Goal: Transaction & Acquisition: Purchase product/service

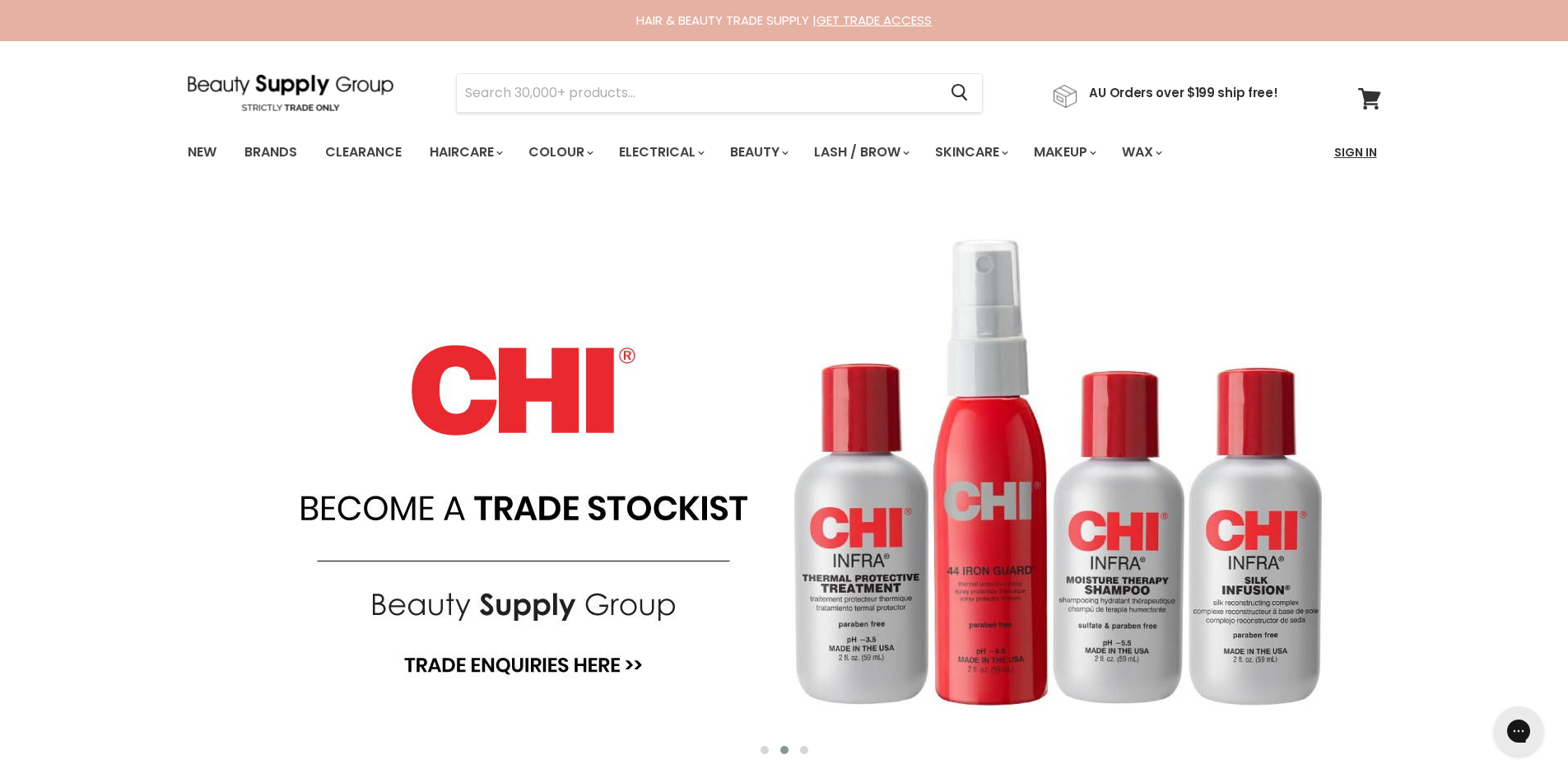
click at [1357, 149] on link "Sign In" at bounding box center [1357, 152] width 63 height 34
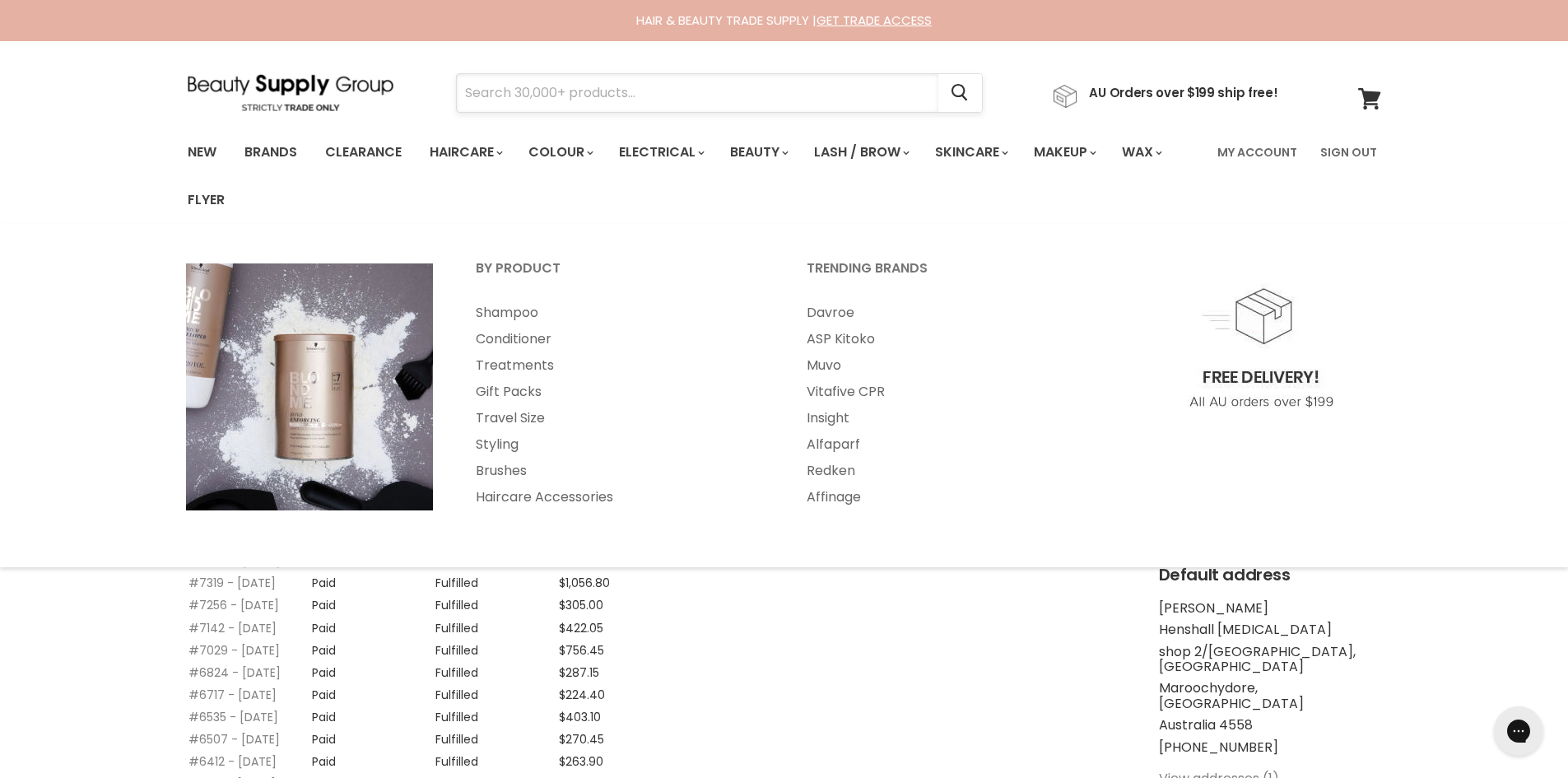
click at [543, 102] on input "Search" at bounding box center [698, 93] width 482 height 38
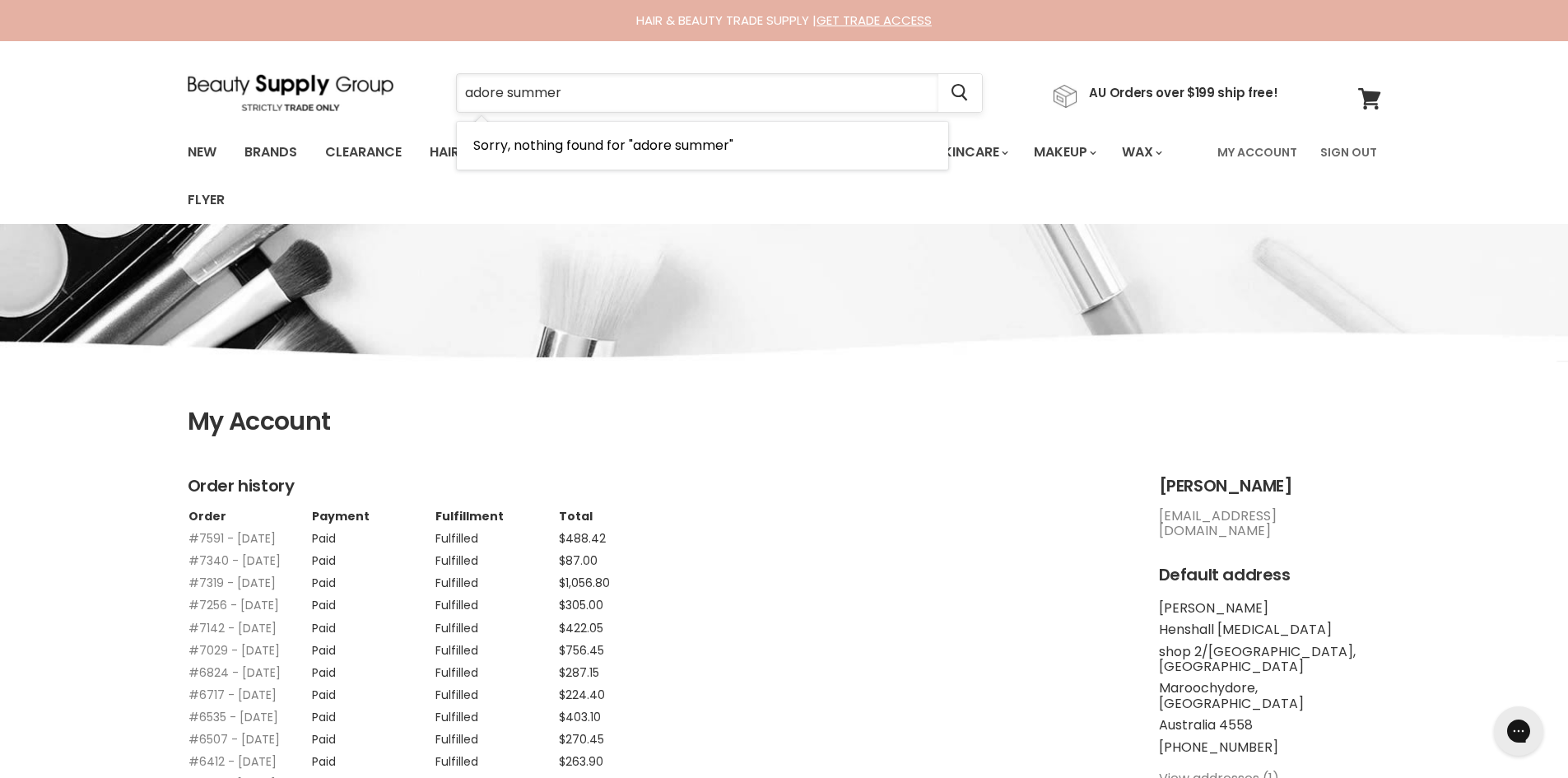
click at [592, 89] on input "adore summer" at bounding box center [698, 93] width 482 height 38
type input "adore"
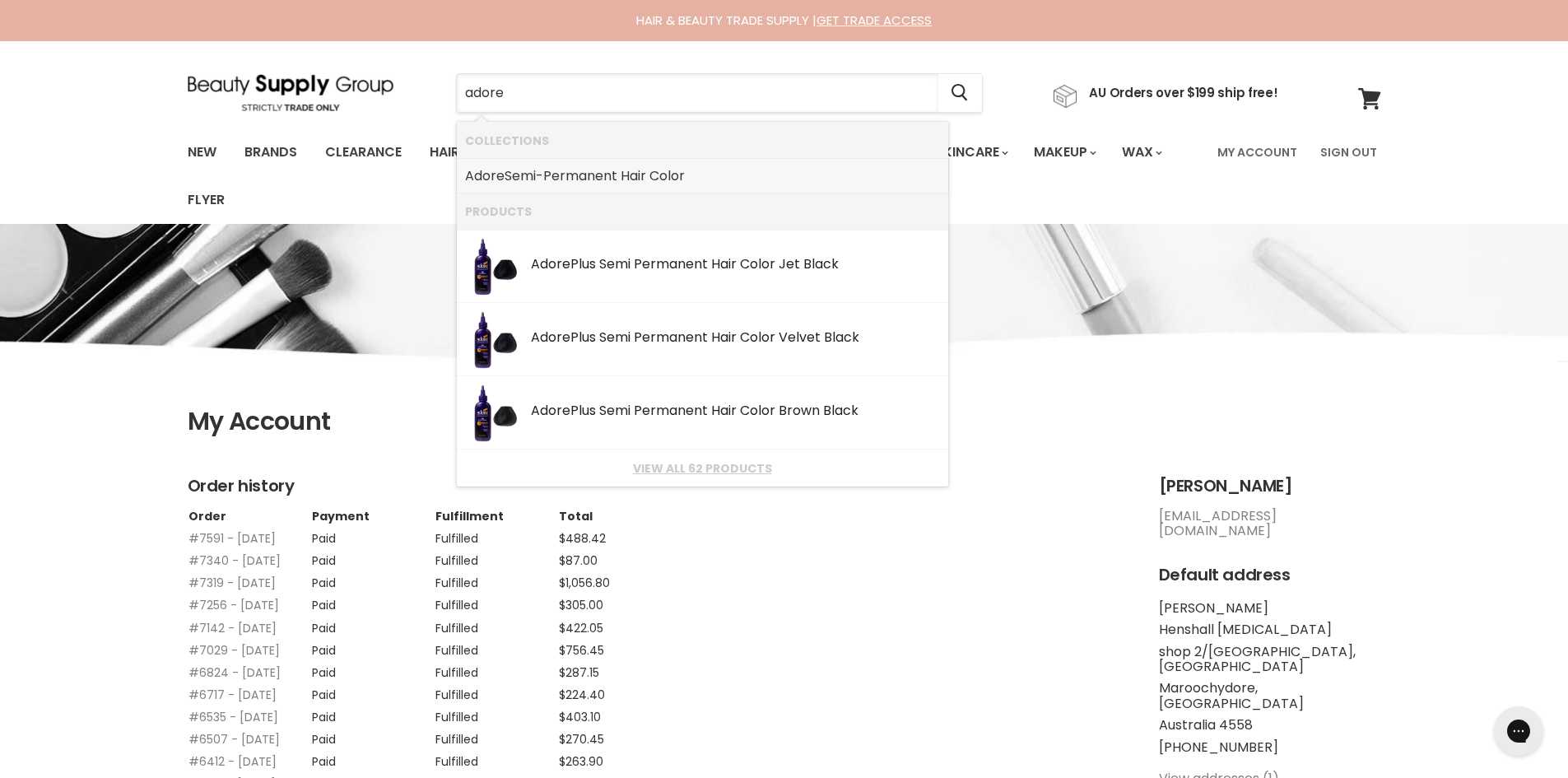
click at [647, 172] on link "Adore Semi-Permanent Hair Color" at bounding box center [702, 176] width 475 height 27
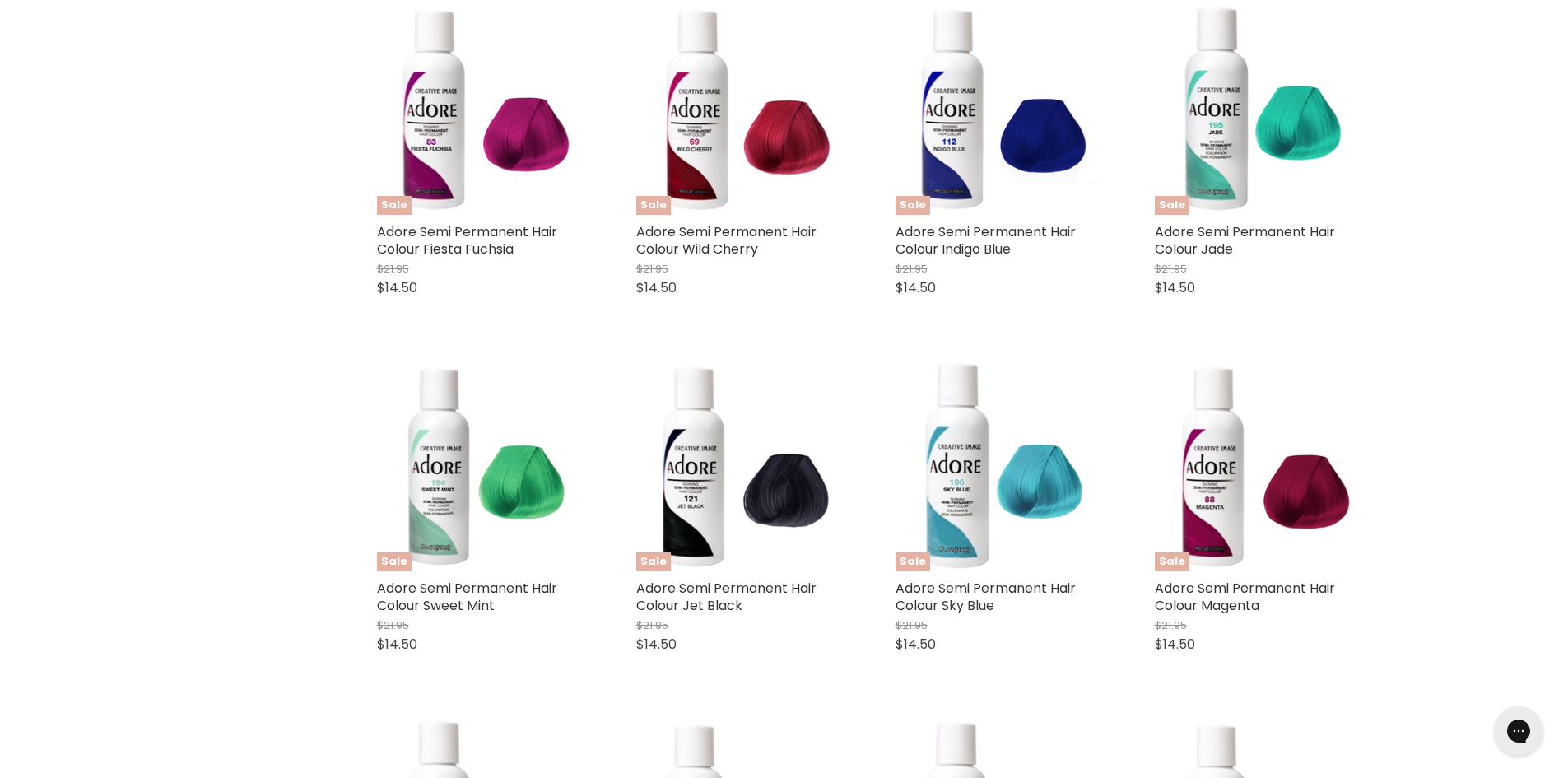
scroll to position [4279, 0]
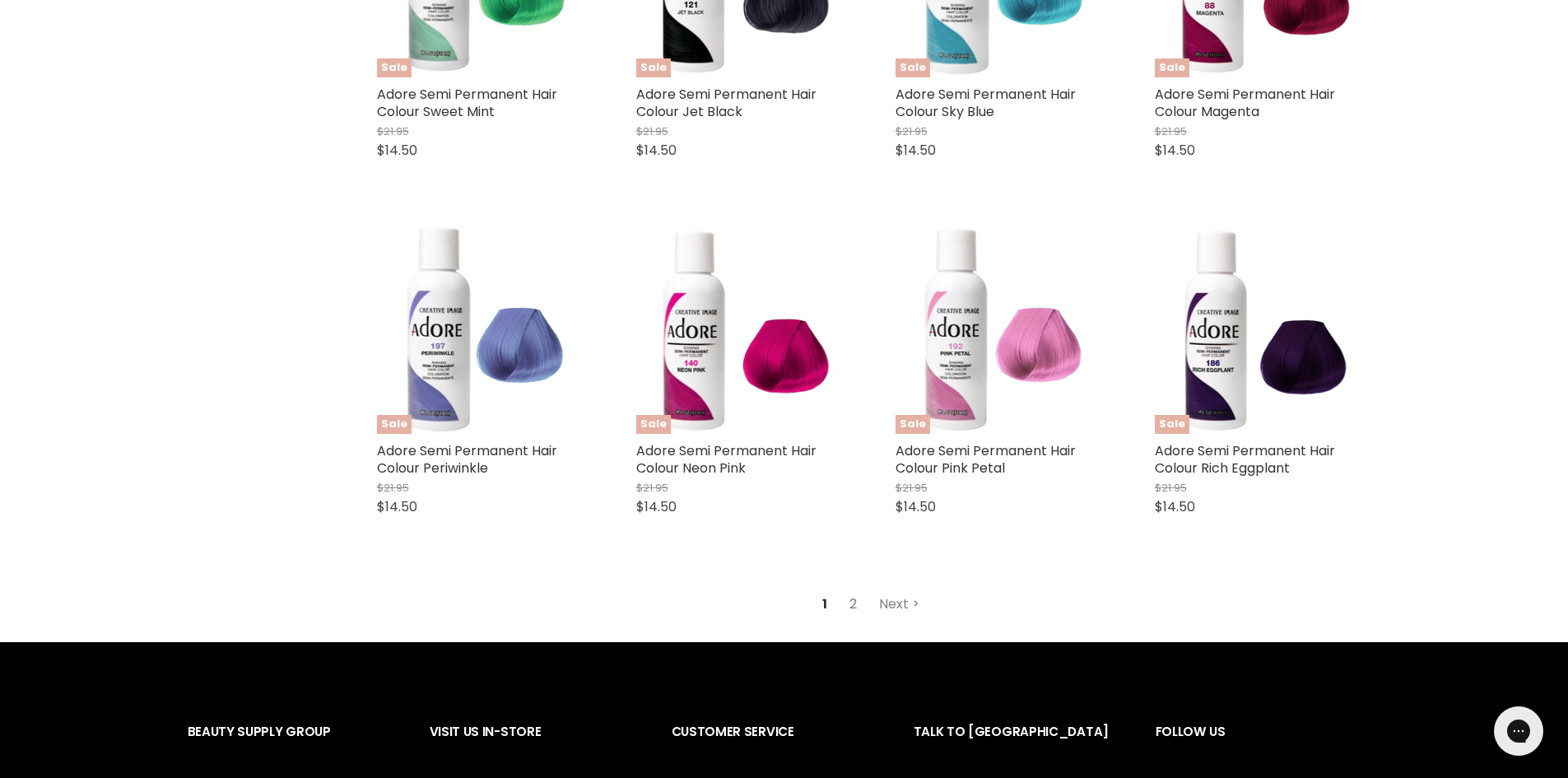
click at [855, 602] on link "2" at bounding box center [853, 604] width 26 height 30
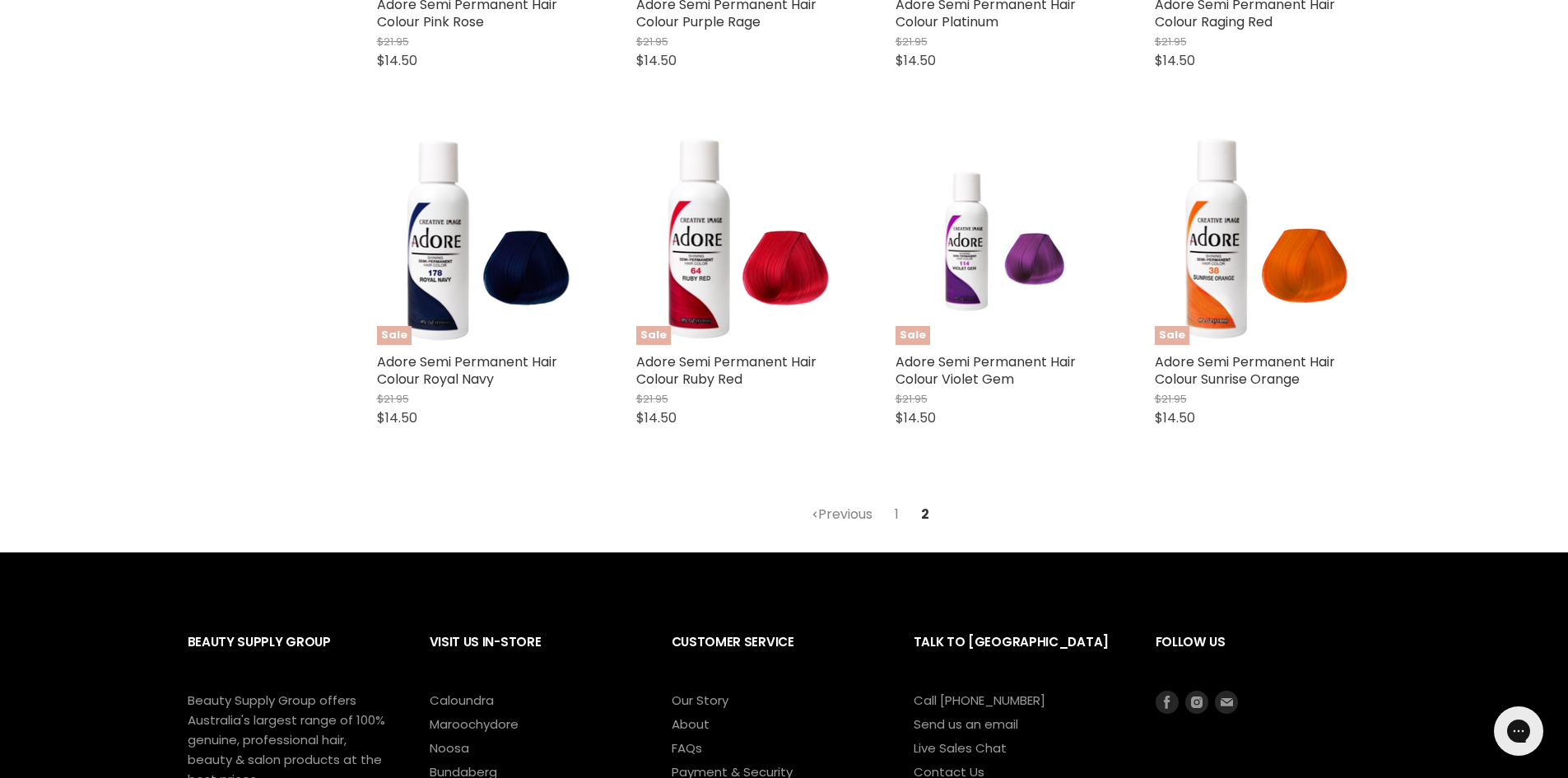
scroll to position [1003, 0]
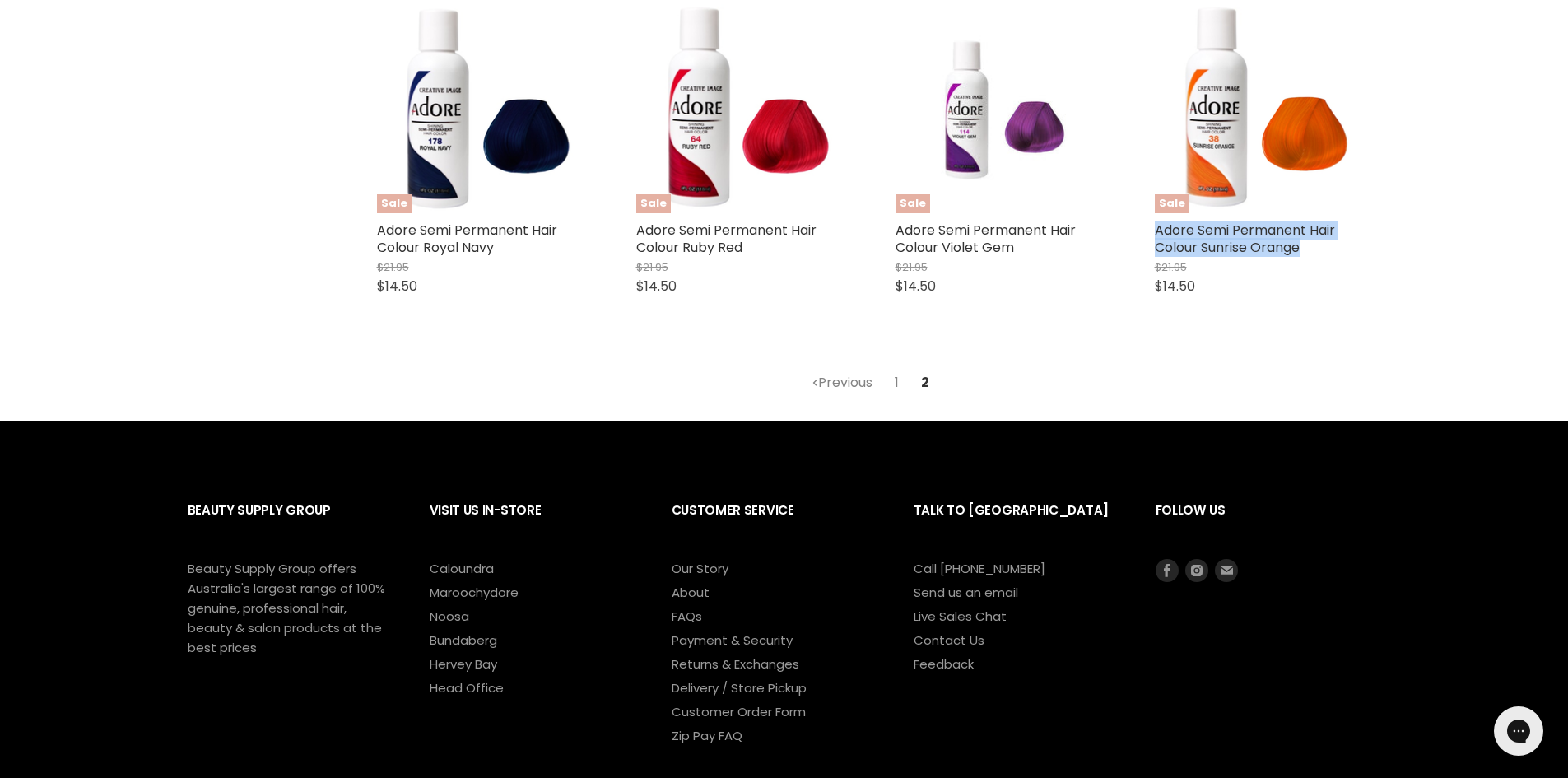
drag, startPoint x: 1316, startPoint y: 251, endPoint x: 1136, endPoint y: 236, distance: 180.6
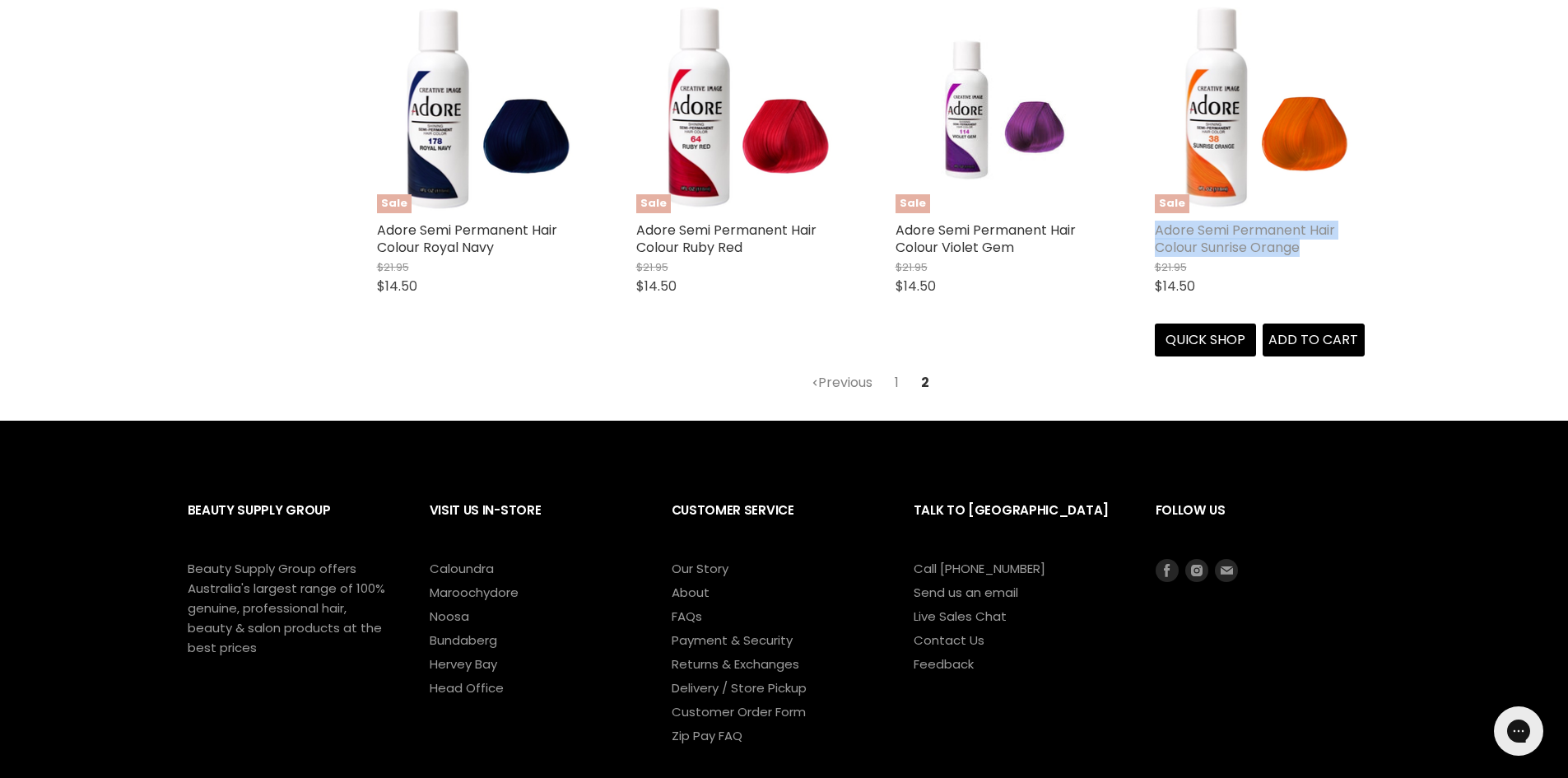
copy link "Adore Semi Permanent Hair Colour Sunrise Orange"
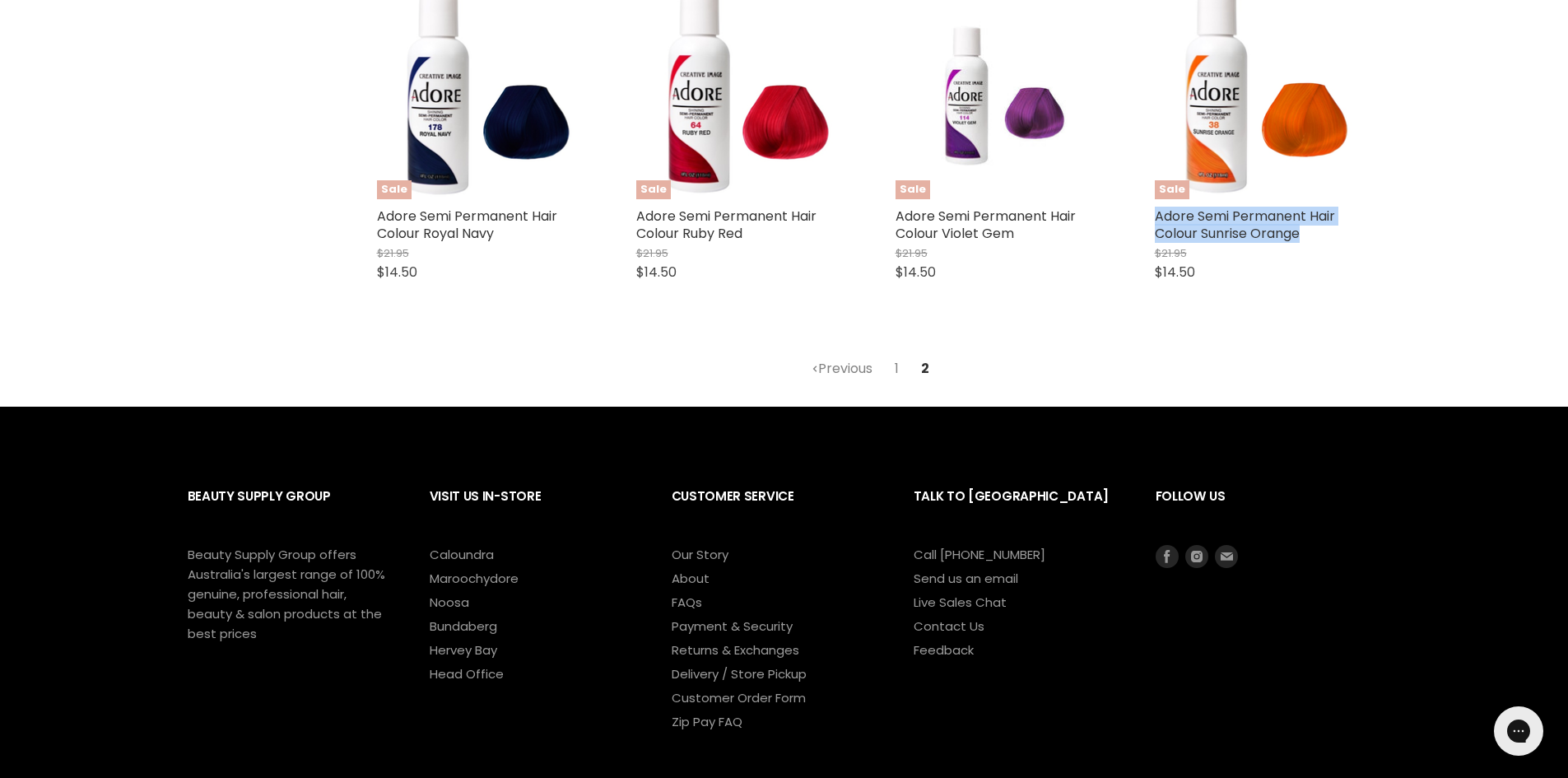
scroll to position [862, 0]
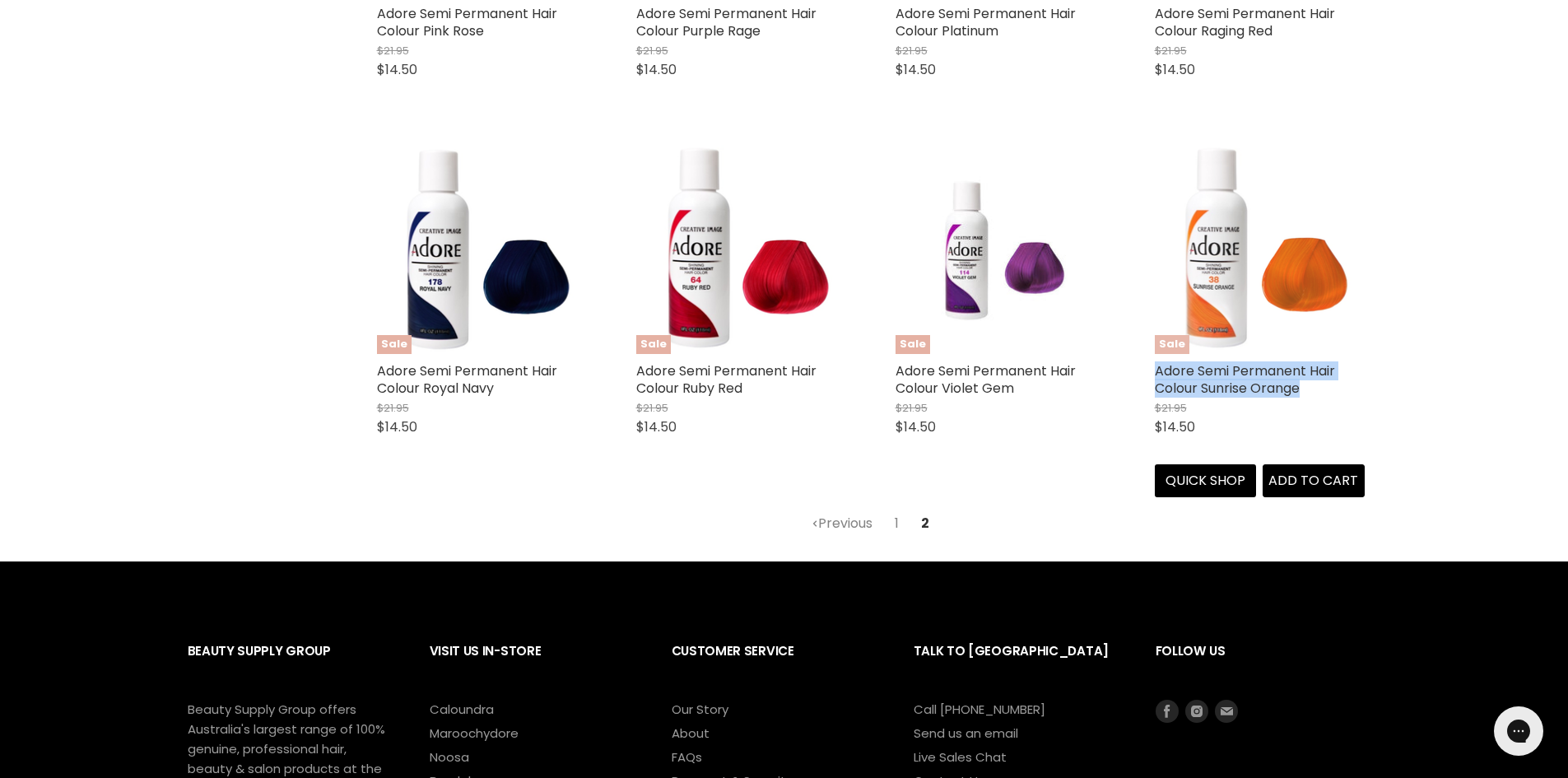
click at [1204, 286] on img "Main content" at bounding box center [1260, 249] width 210 height 209
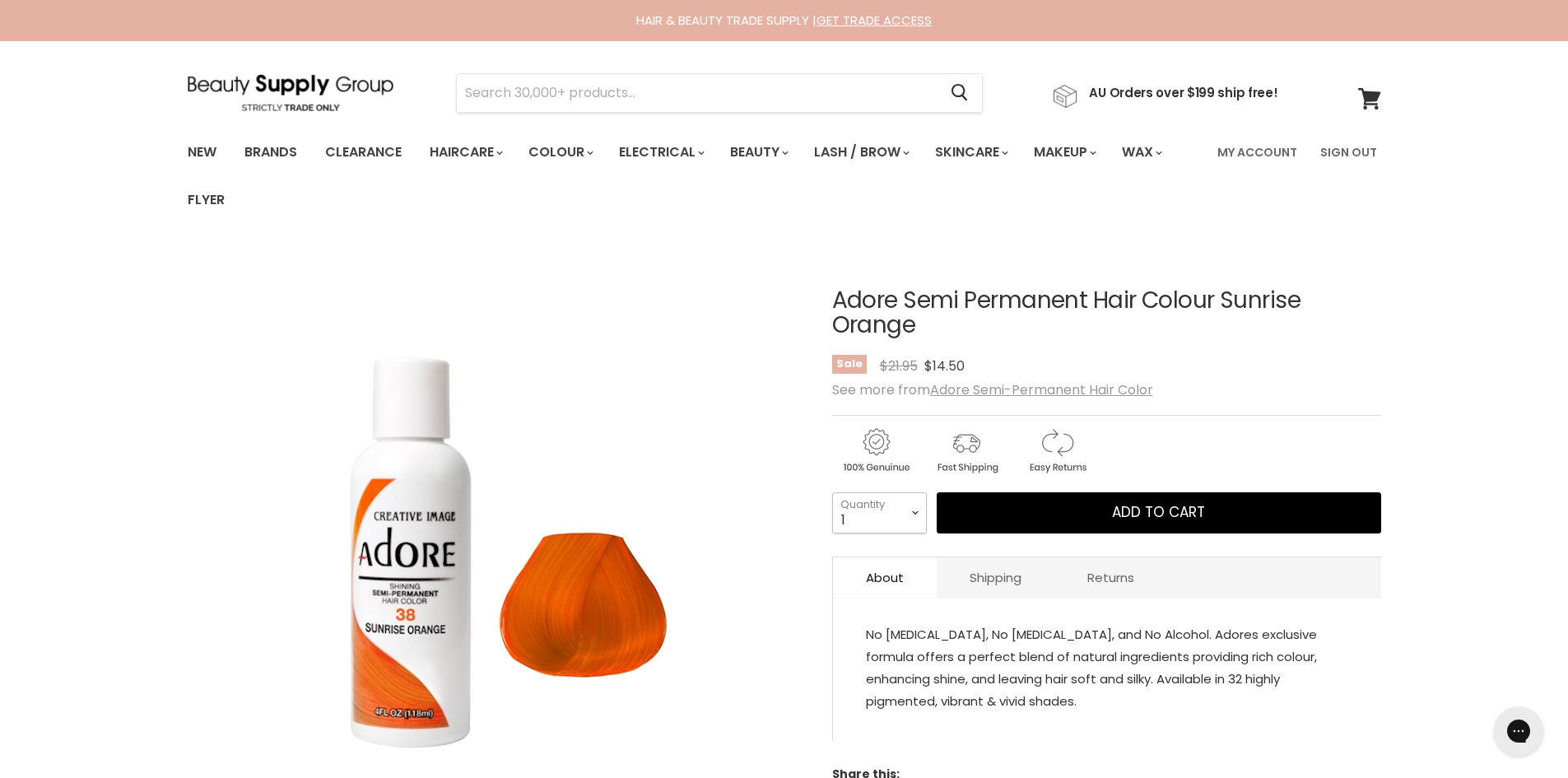
click at [880, 517] on select "1 2 3 4 5 6 7 8 9 10+" at bounding box center [879, 512] width 94 height 41
select select "4"
click at [833, 492] on select "1 2 3 4 5 6 7 8 9 10+" at bounding box center [879, 512] width 94 height 41
type input "4"
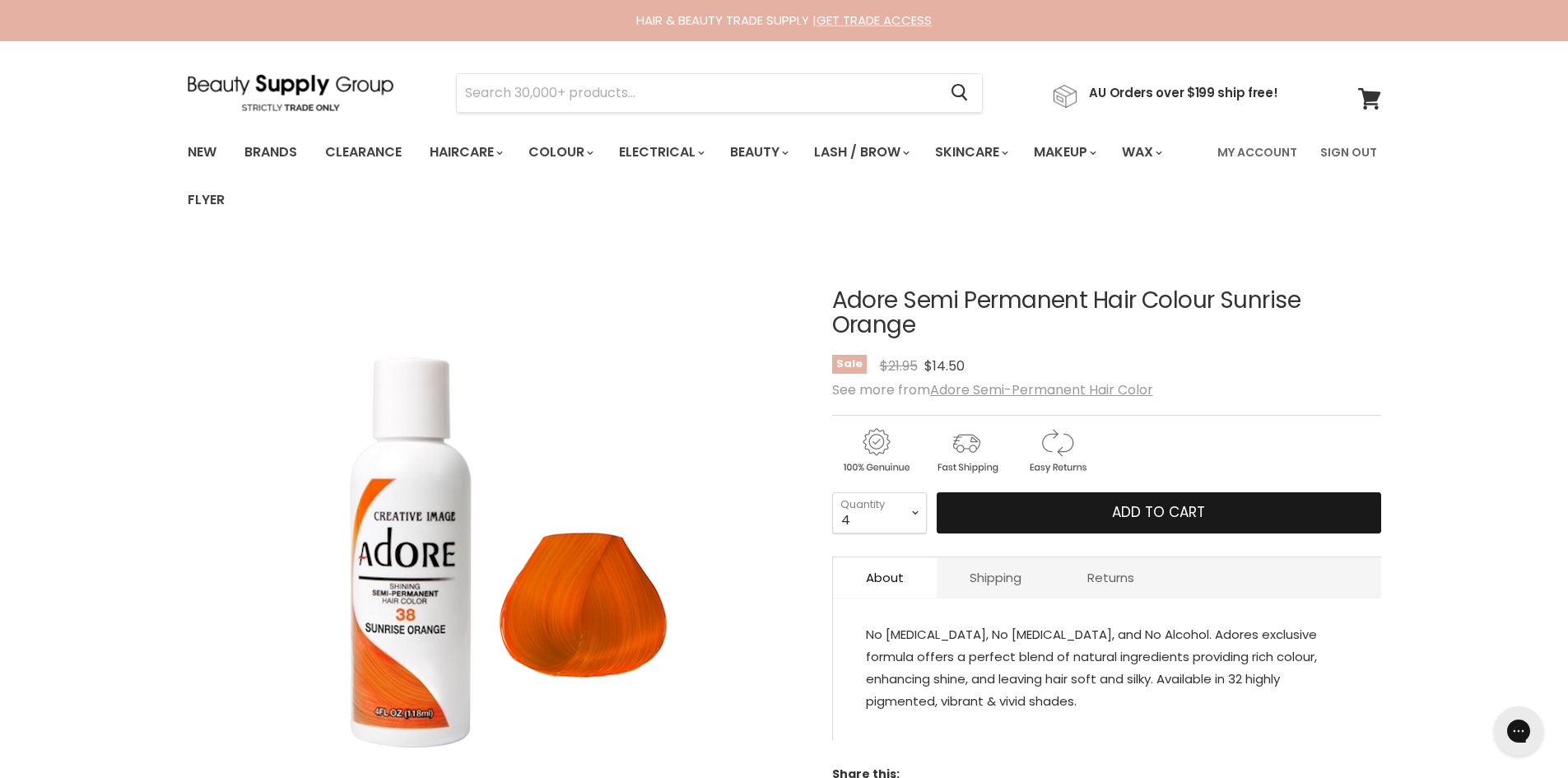
click at [1203, 517] on span "Add to cart" at bounding box center [1159, 511] width 93 height 20
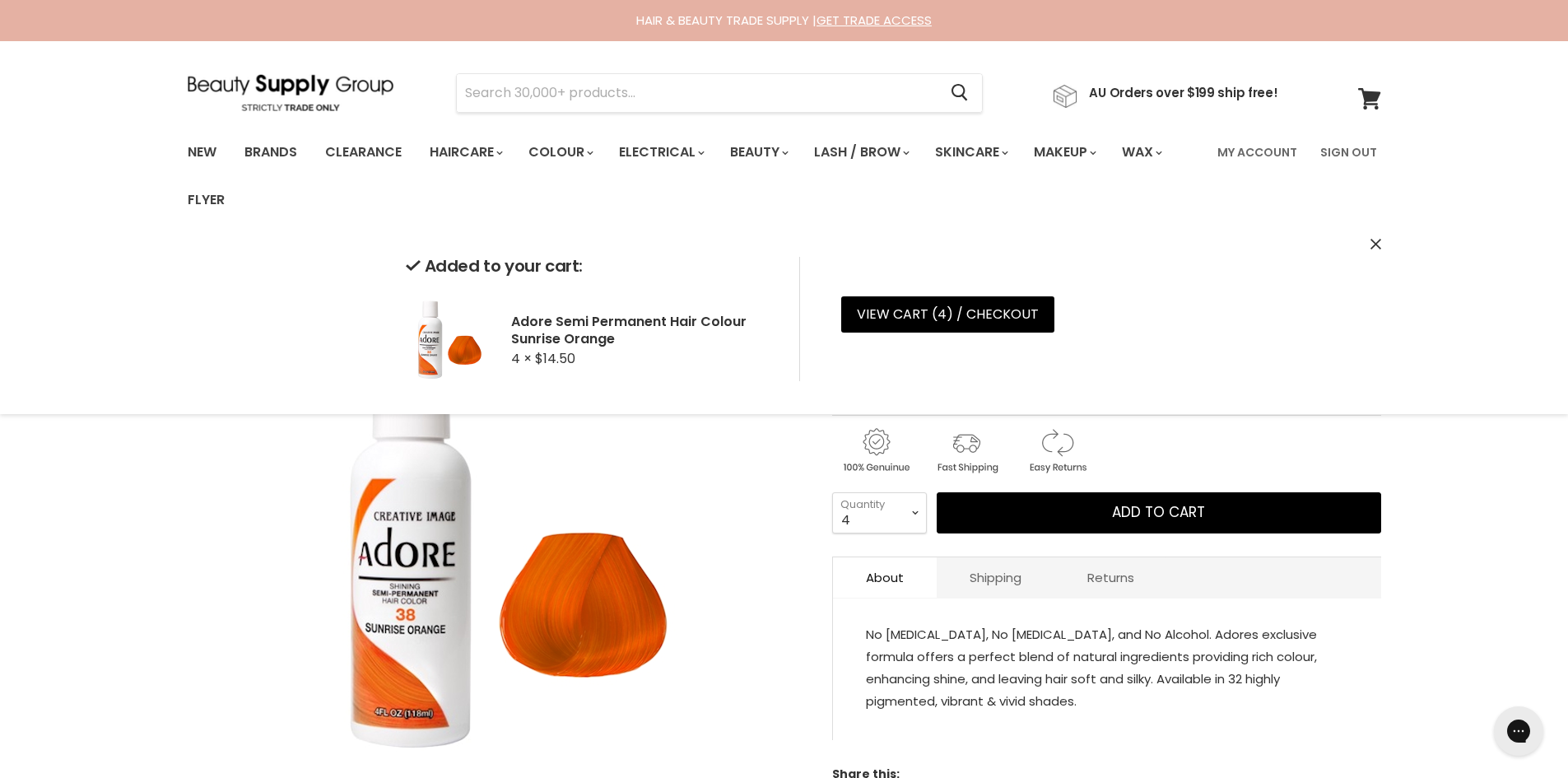
click at [1378, 245] on icon "Close" at bounding box center [1376, 244] width 10 height 10
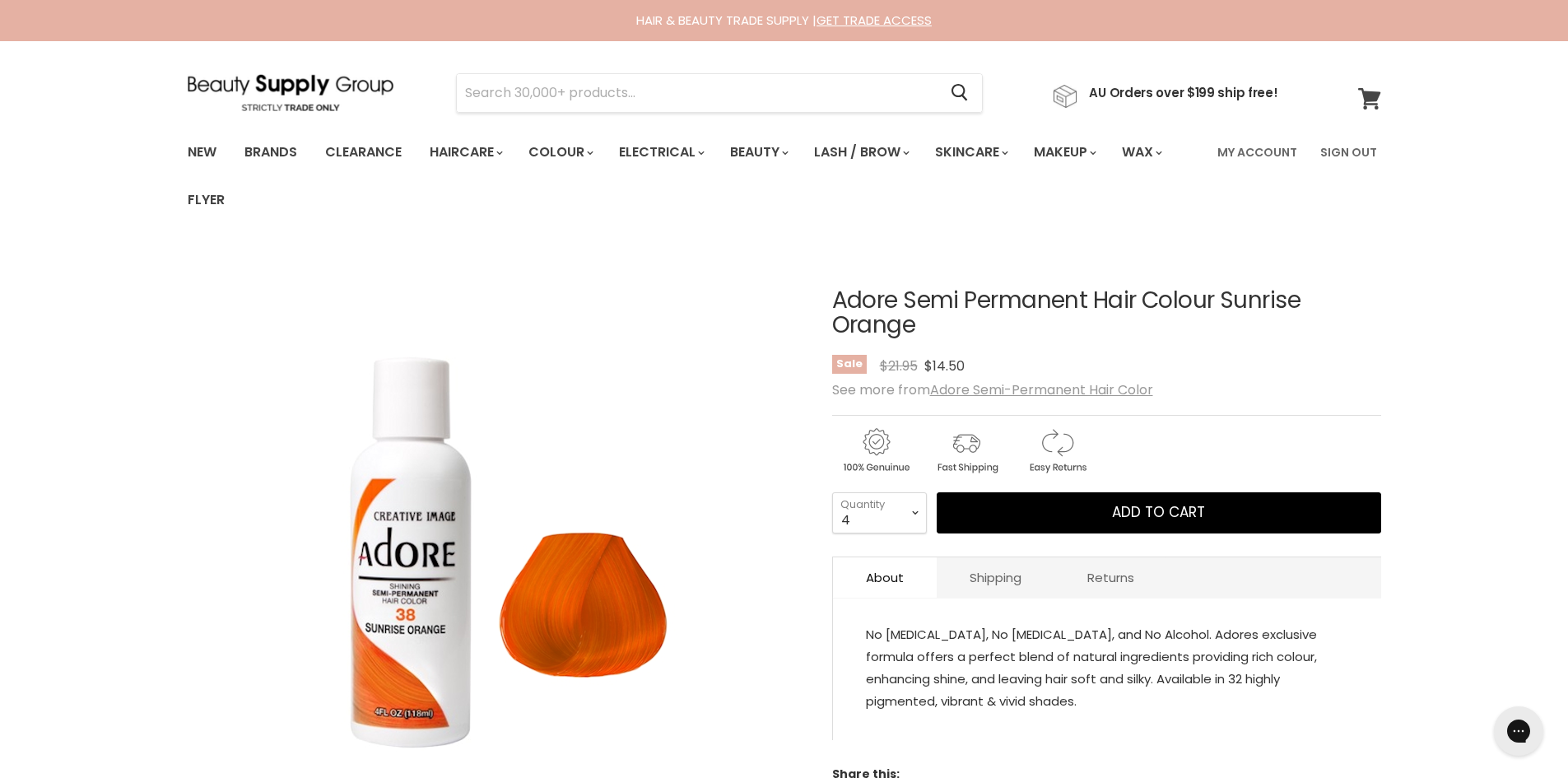
click at [1370, 106] on icon at bounding box center [1370, 98] width 23 height 21
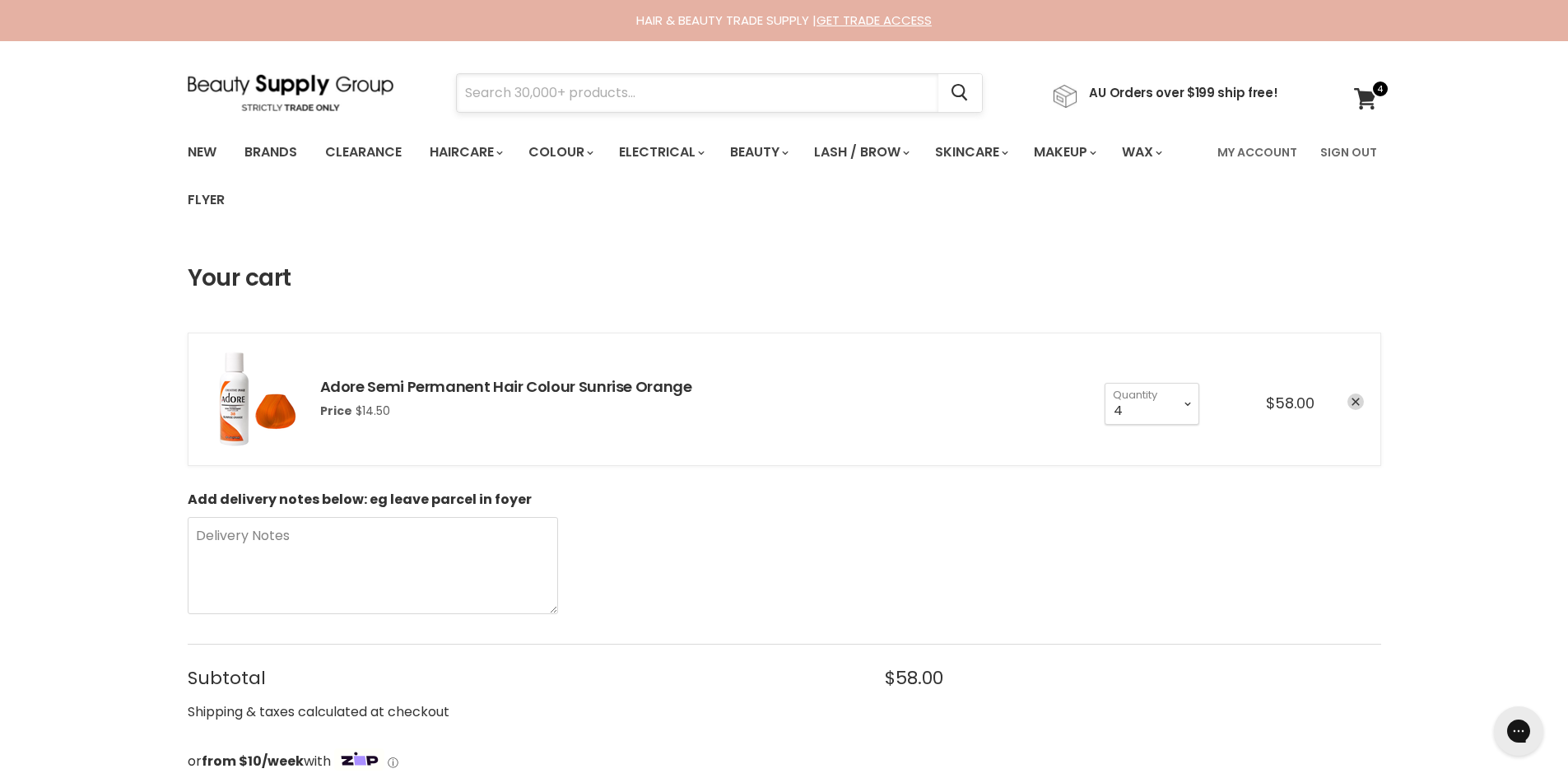
click at [668, 100] on input "Search" at bounding box center [698, 93] width 482 height 38
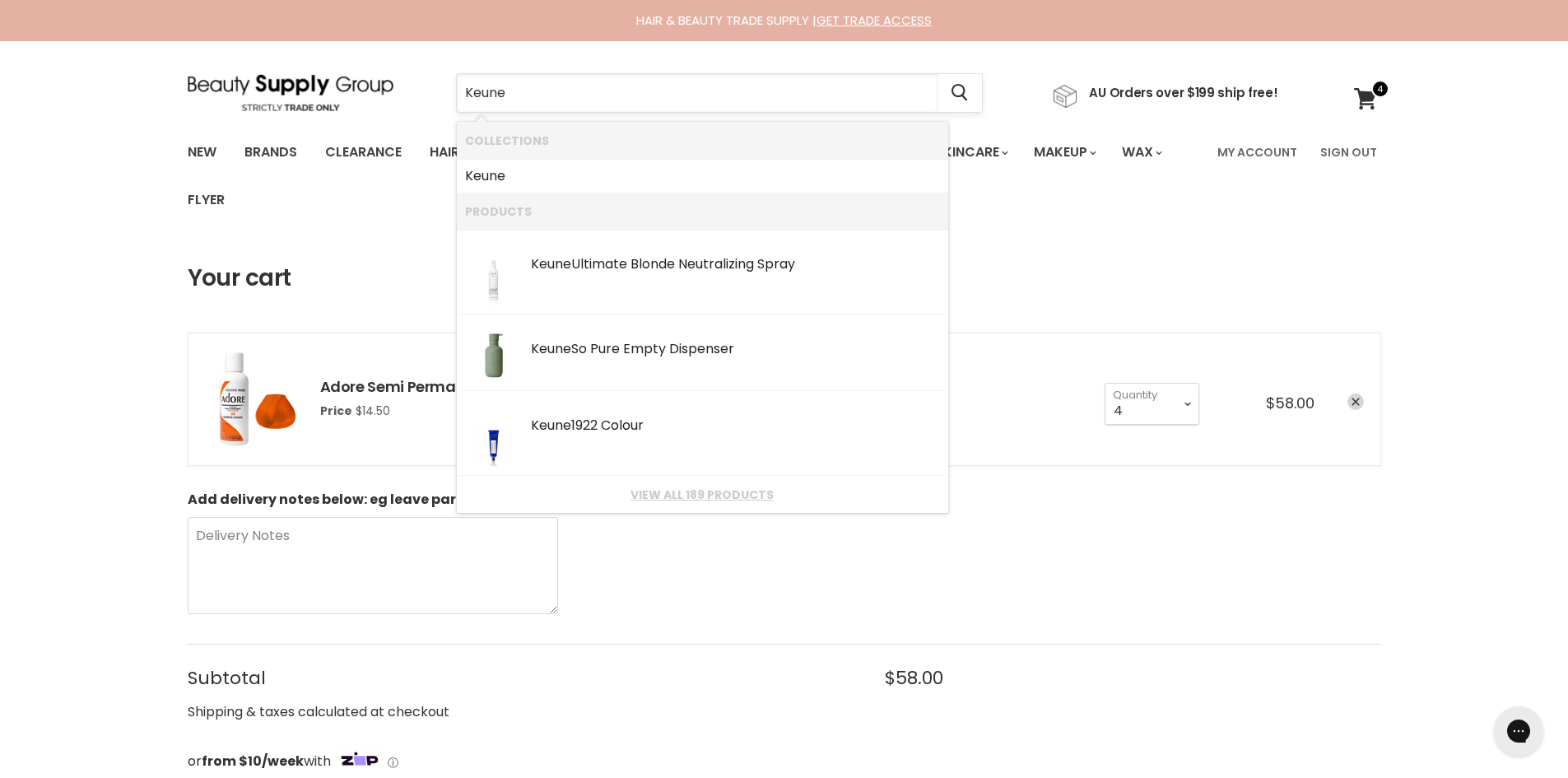
type input "Keune"
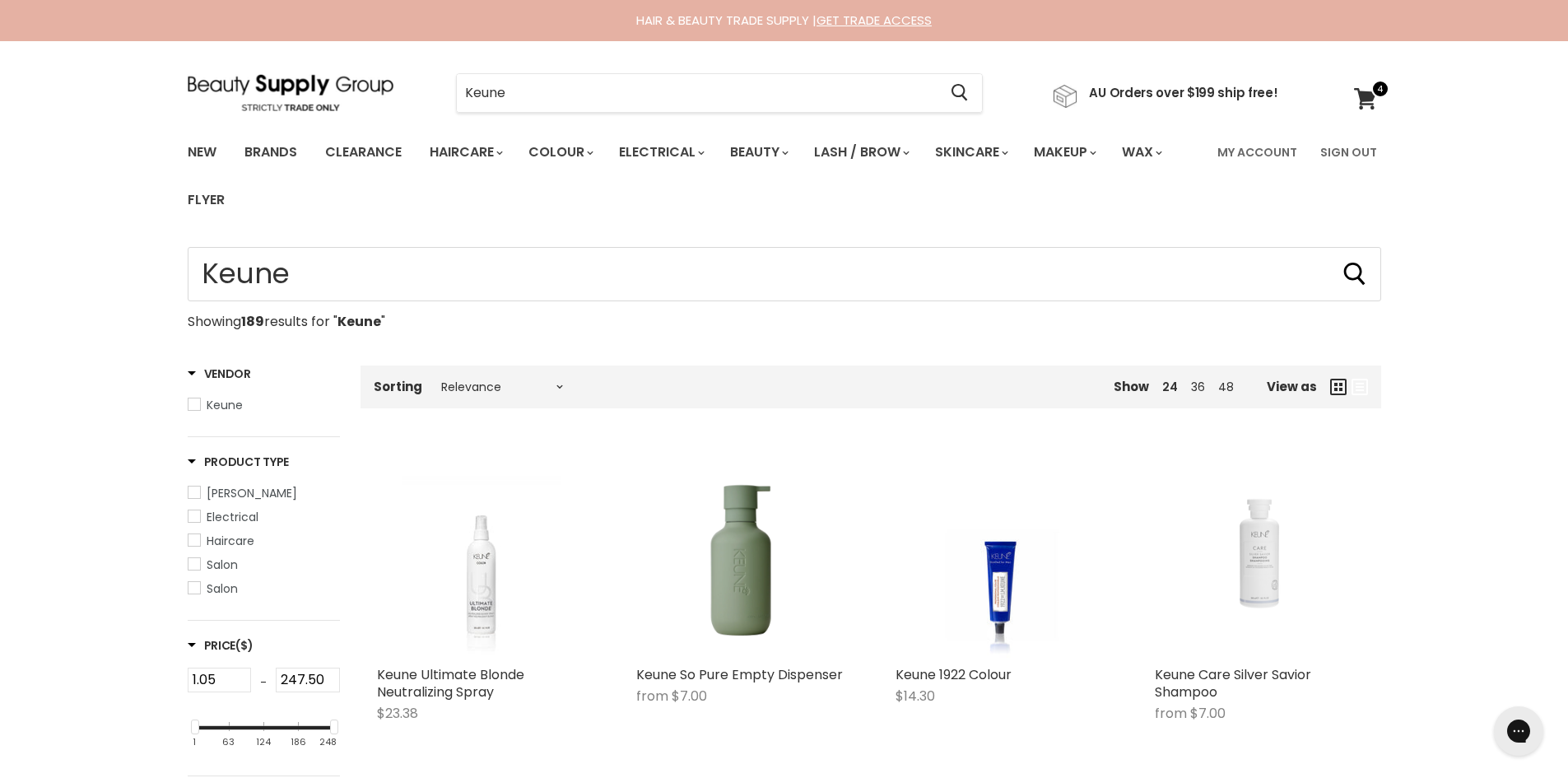
type input "Keune"
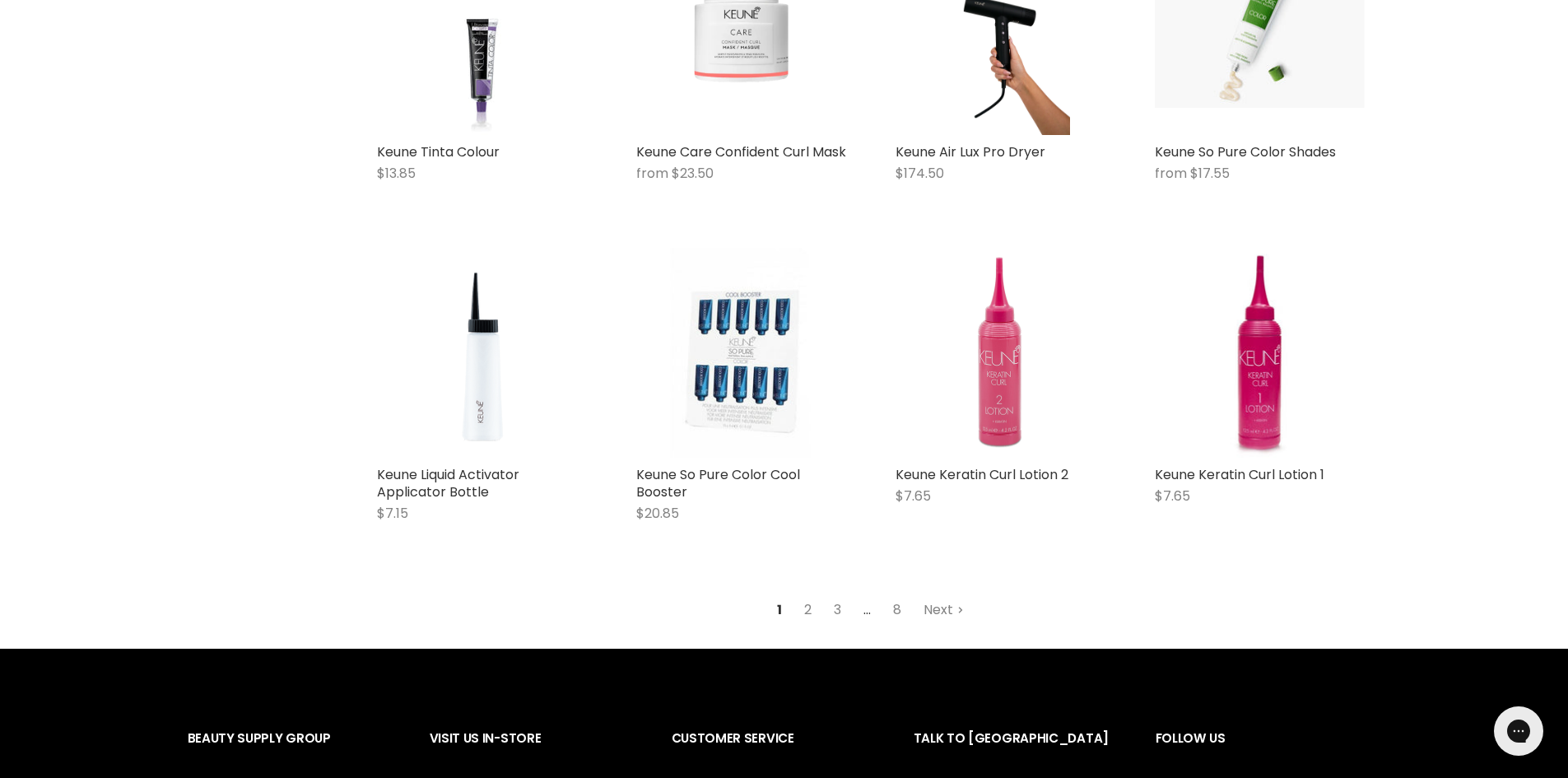
scroll to position [1893, 0]
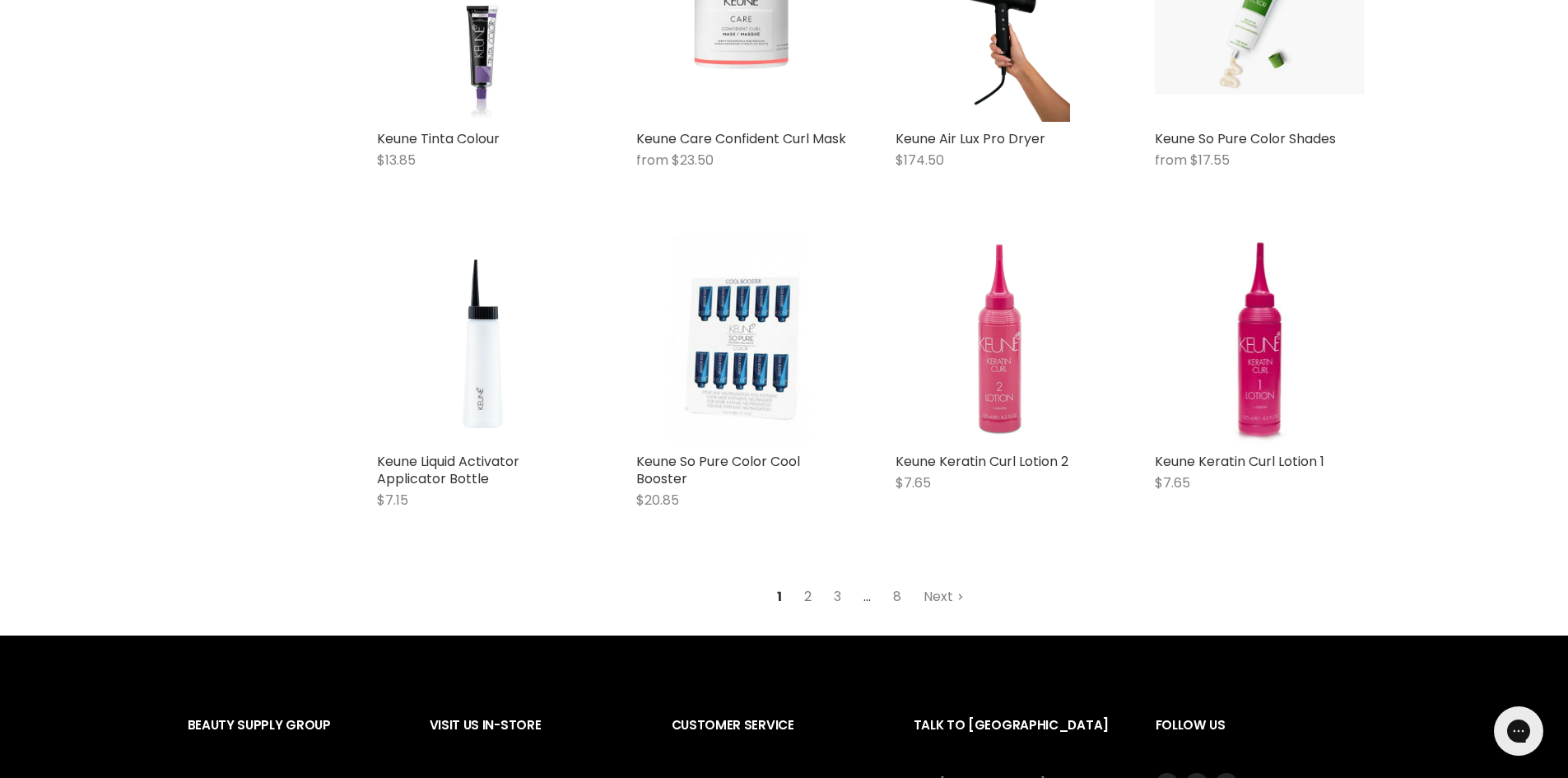
click at [807, 608] on link "2" at bounding box center [808, 596] width 26 height 30
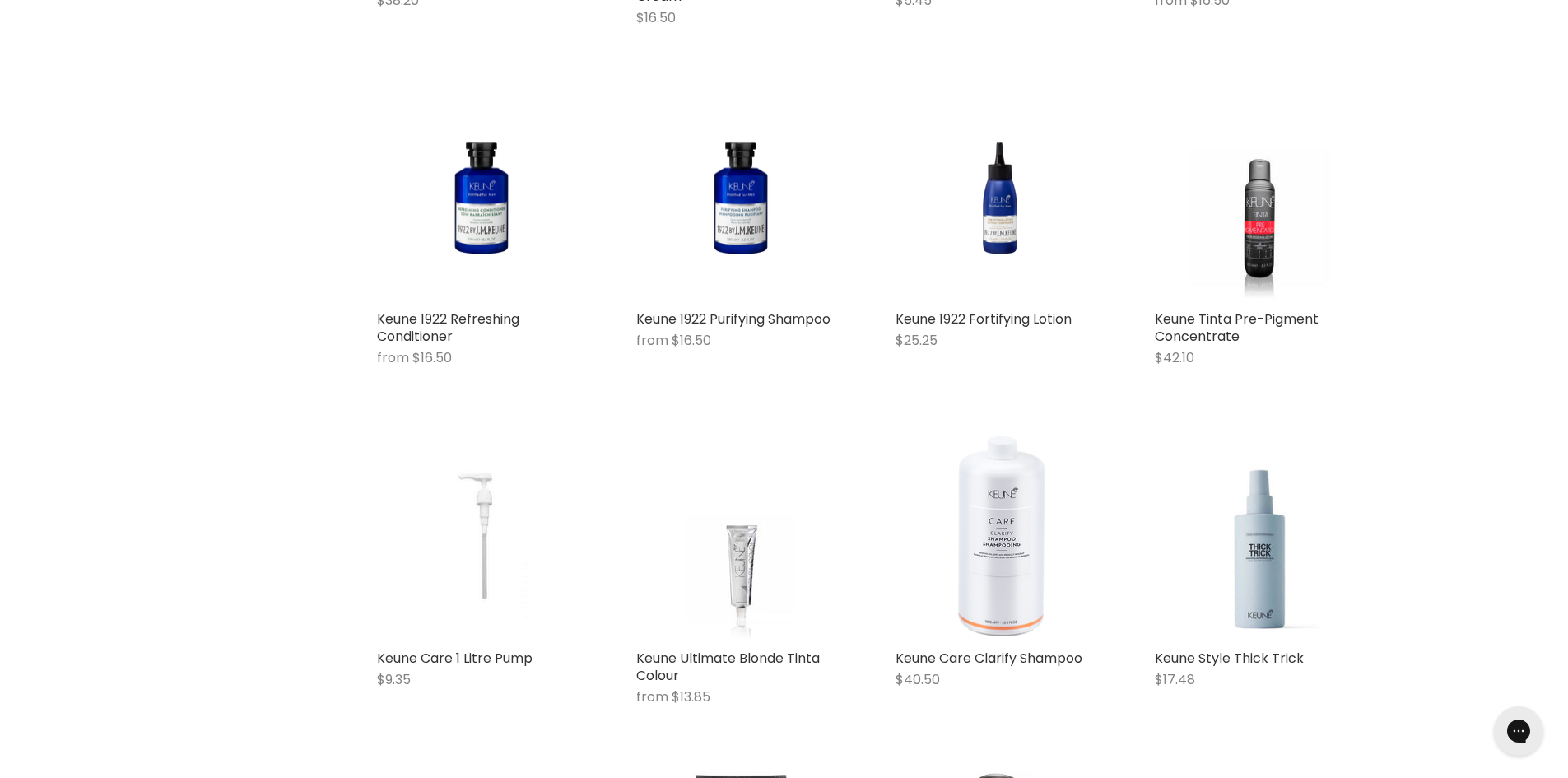
scroll to position [1152, 0]
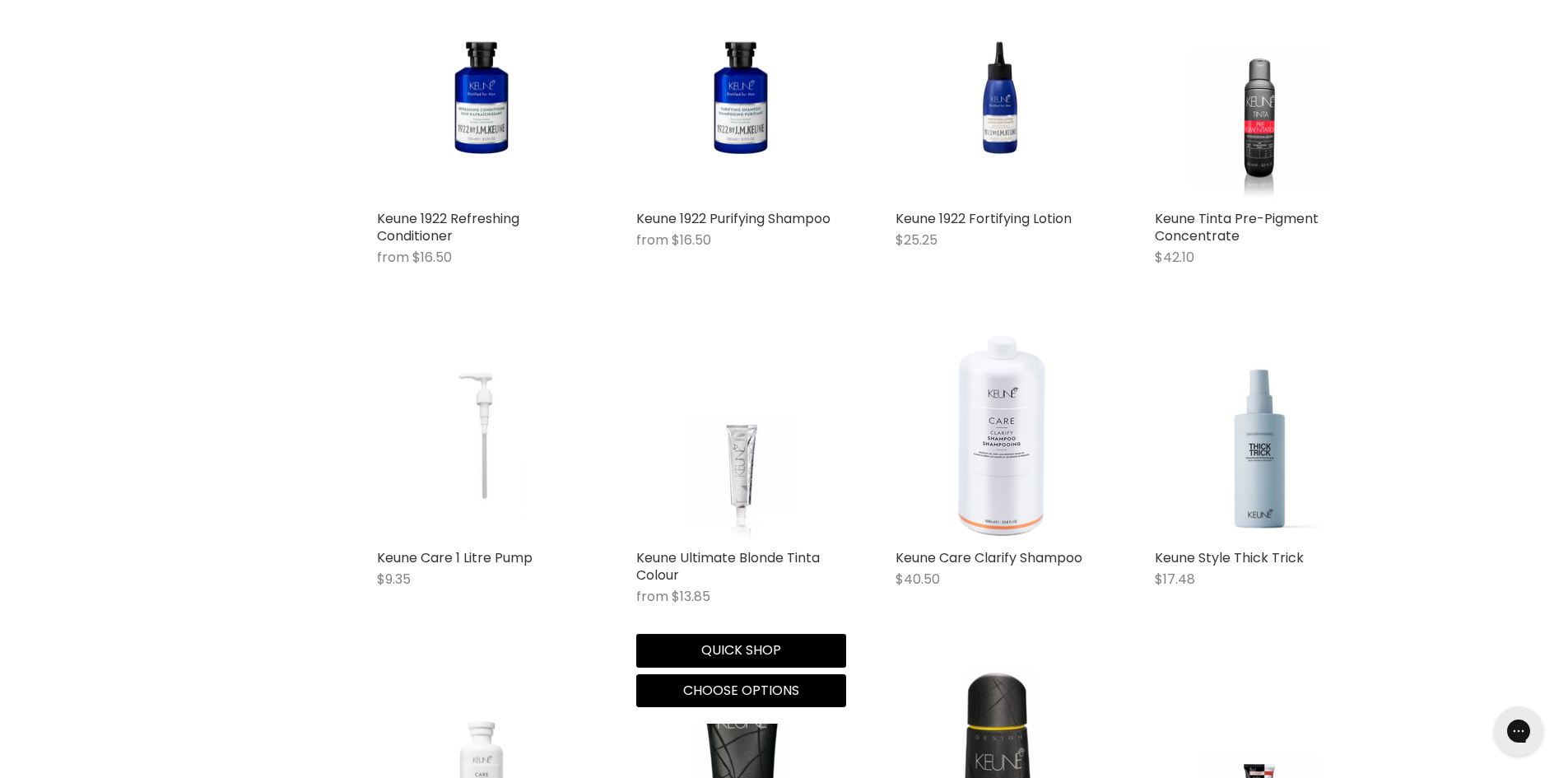
click at [748, 487] on img "Main content" at bounding box center [740, 435] width 157 height 209
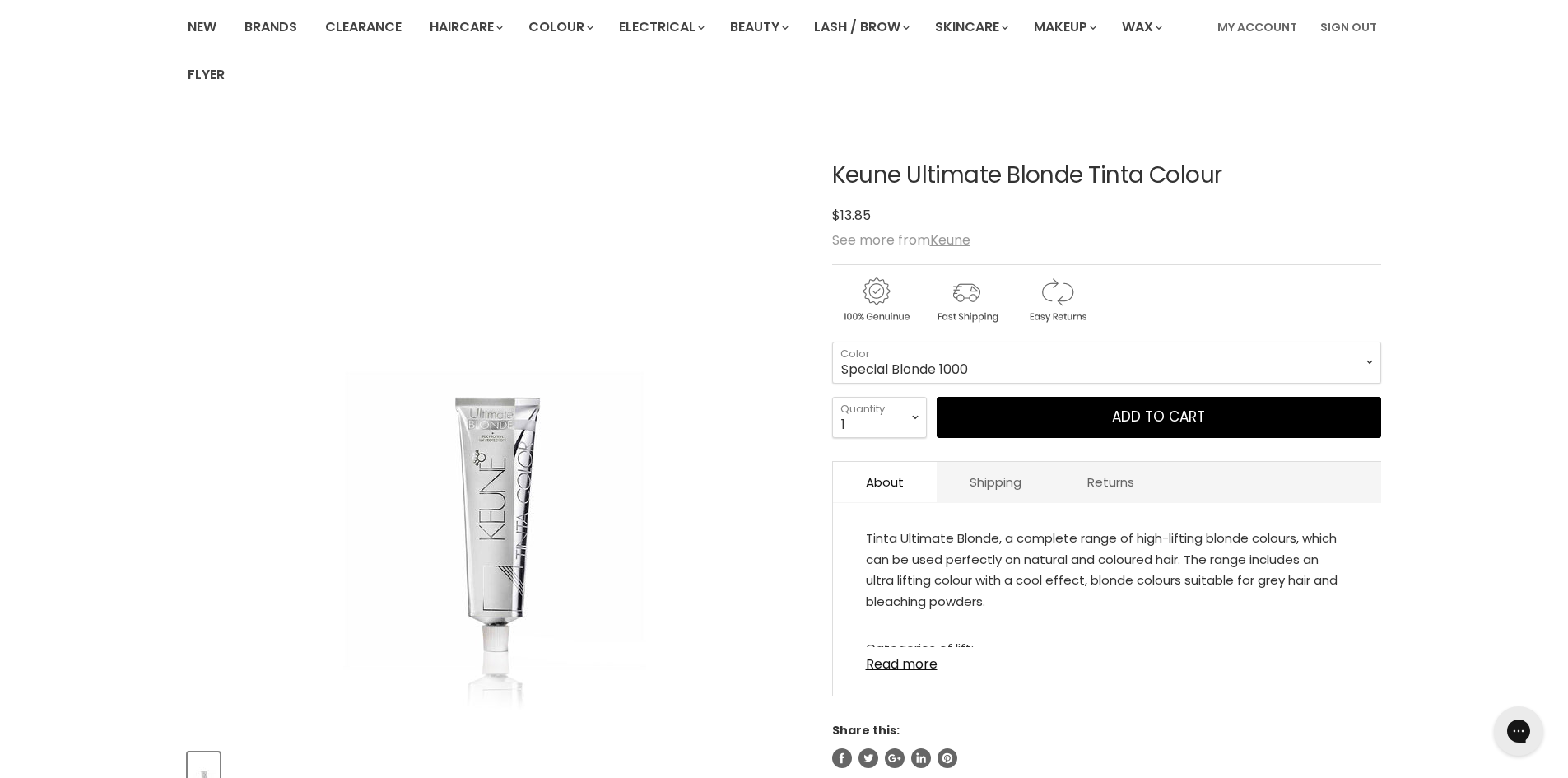
scroll to position [329, 0]
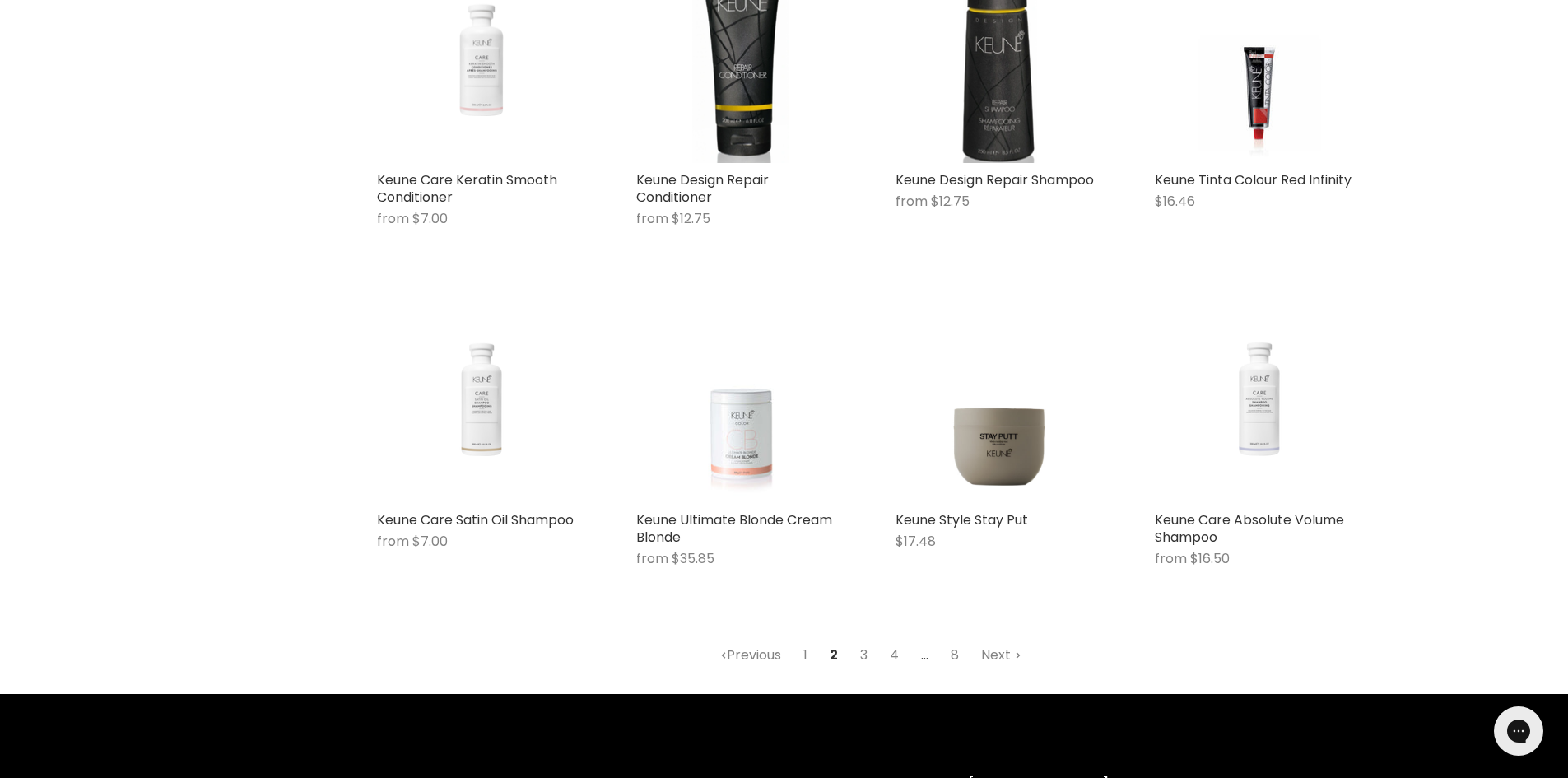
scroll to position [1961, 0]
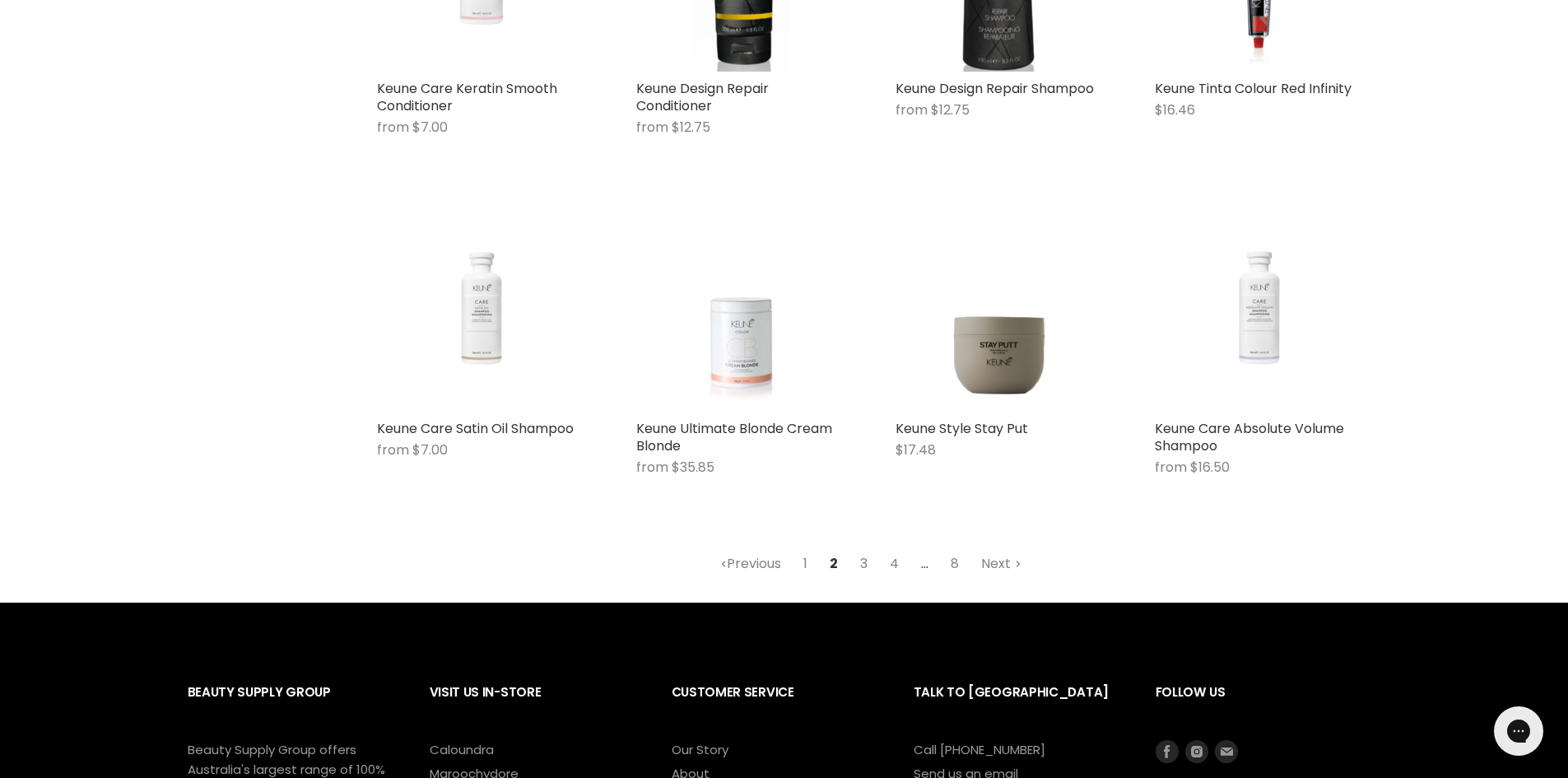
click at [865, 560] on link "3" at bounding box center [864, 563] width 26 height 30
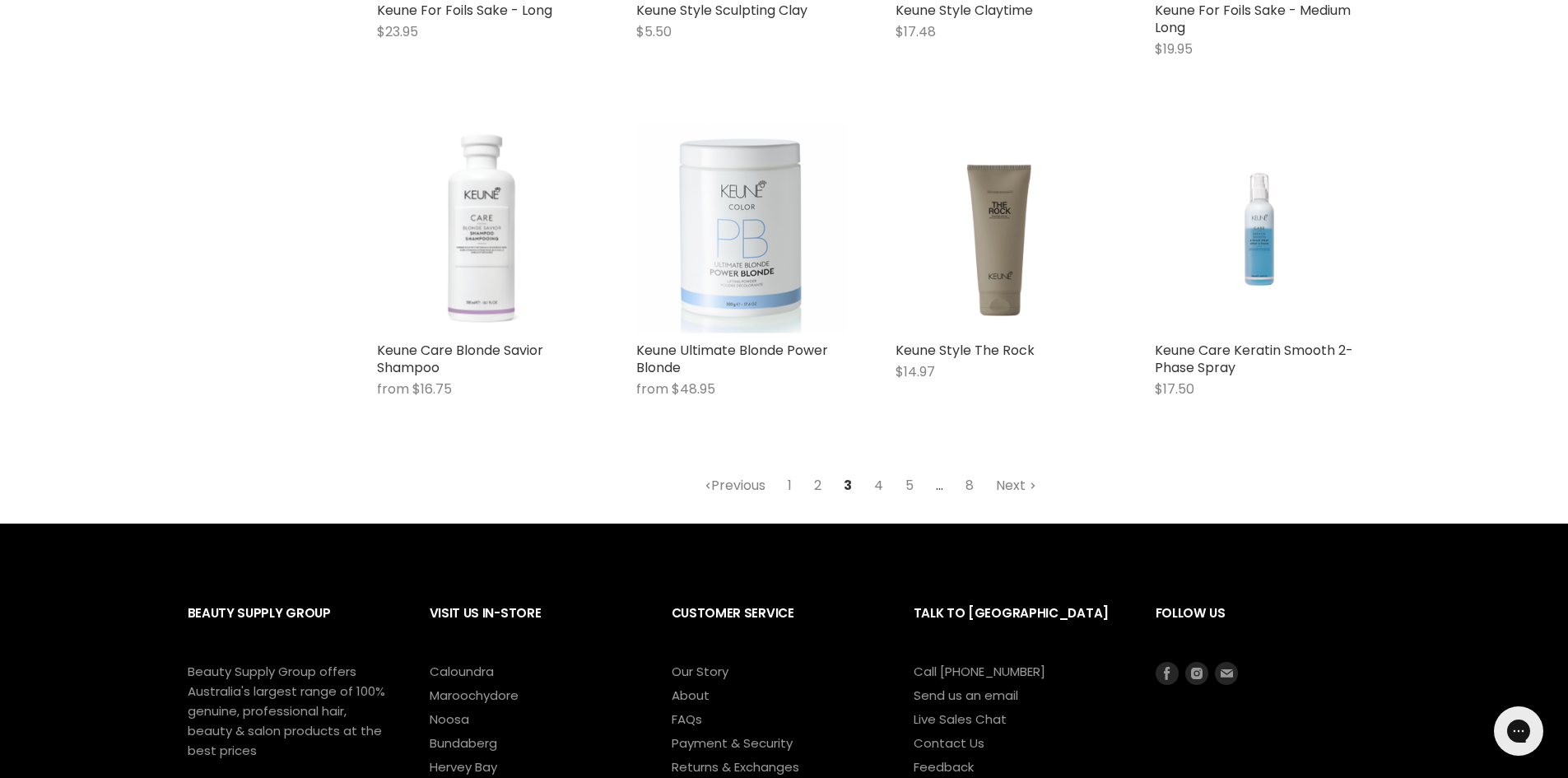
scroll to position [2119, 0]
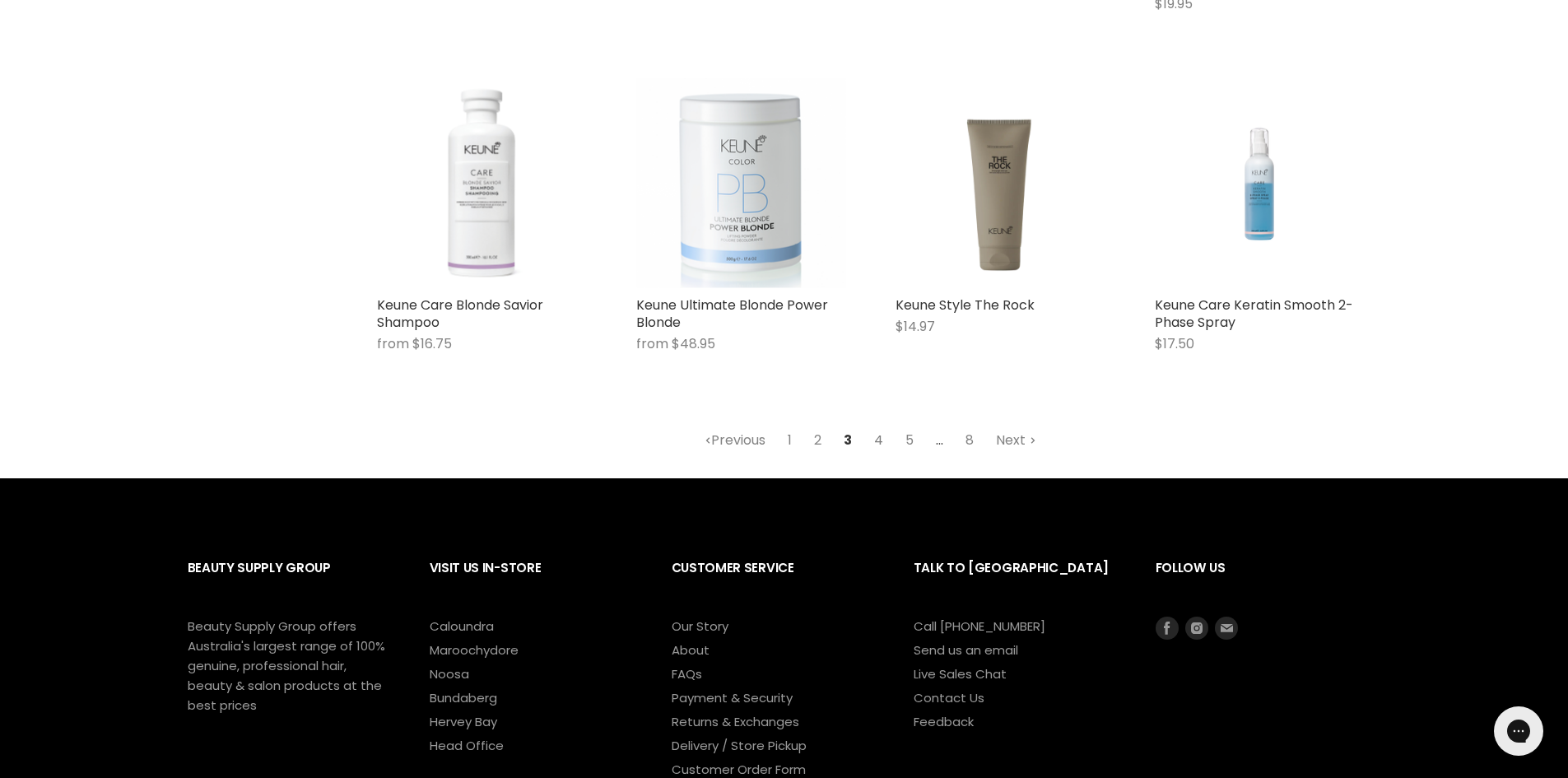
click at [884, 436] on link "4" at bounding box center [878, 440] width 28 height 30
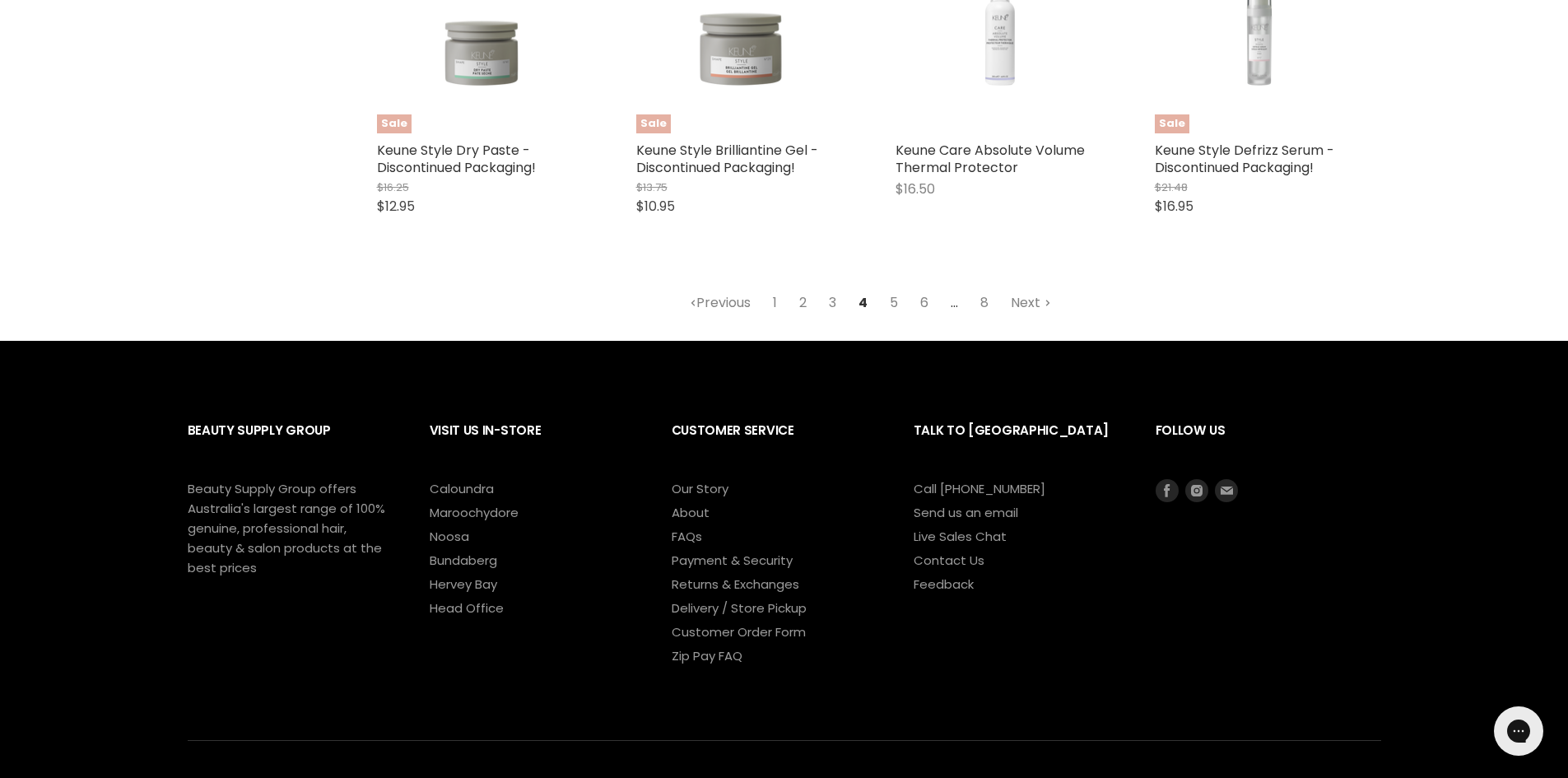
scroll to position [2283, 0]
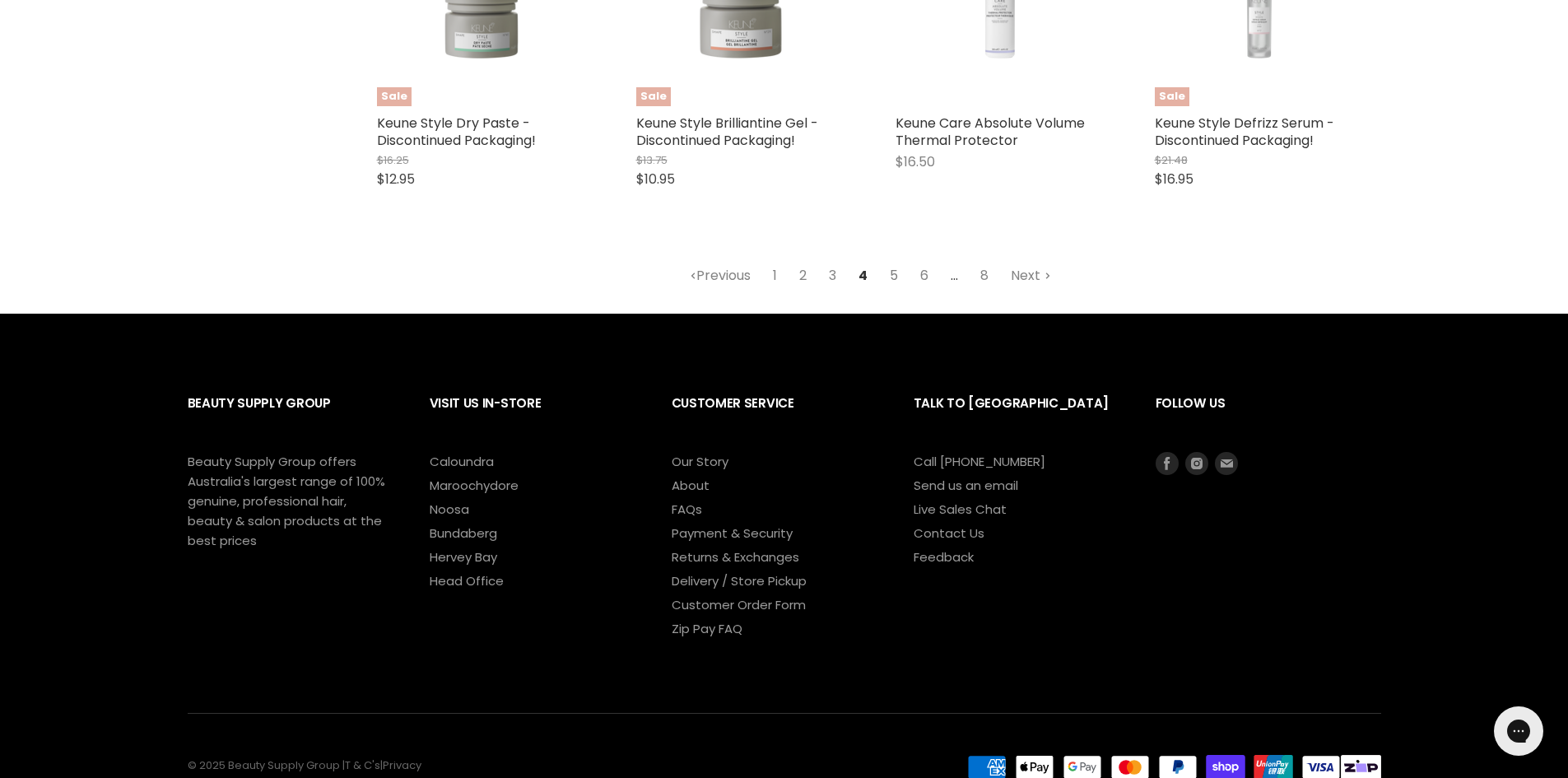
click at [899, 273] on link "5" at bounding box center [895, 275] width 27 height 30
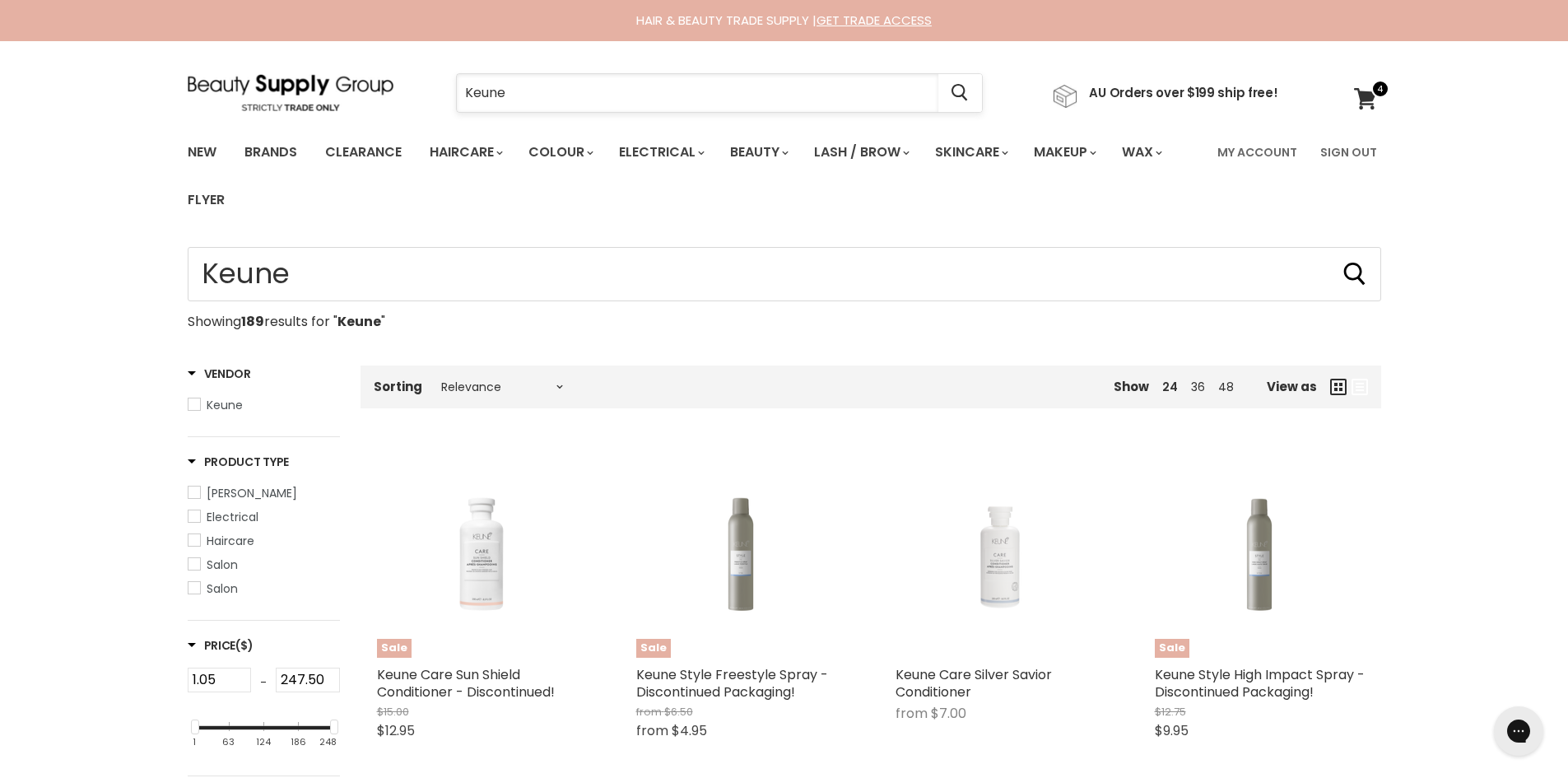
click at [589, 96] on input "Keune" at bounding box center [698, 93] width 482 height 38
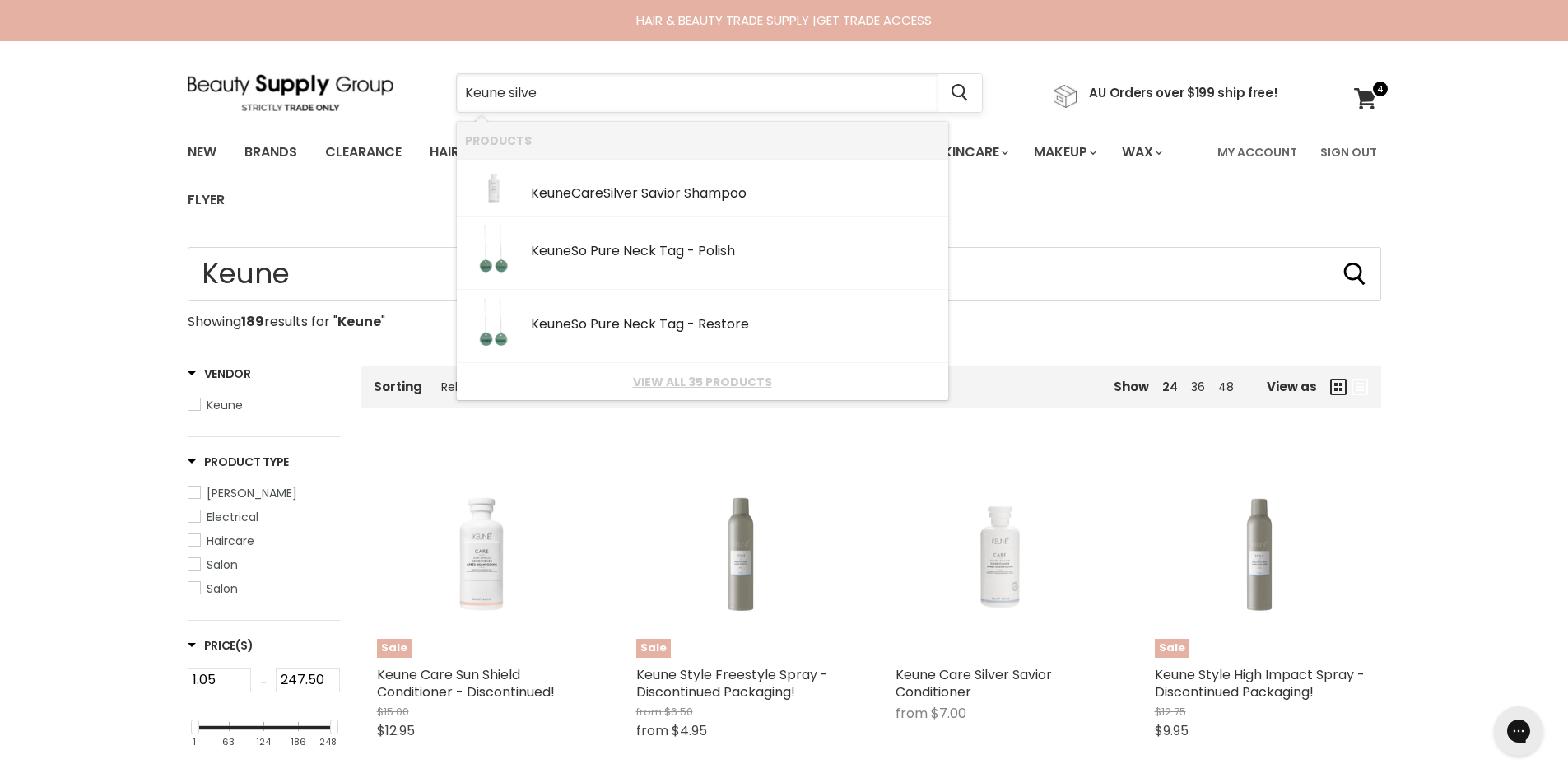
type input "Keune silver"
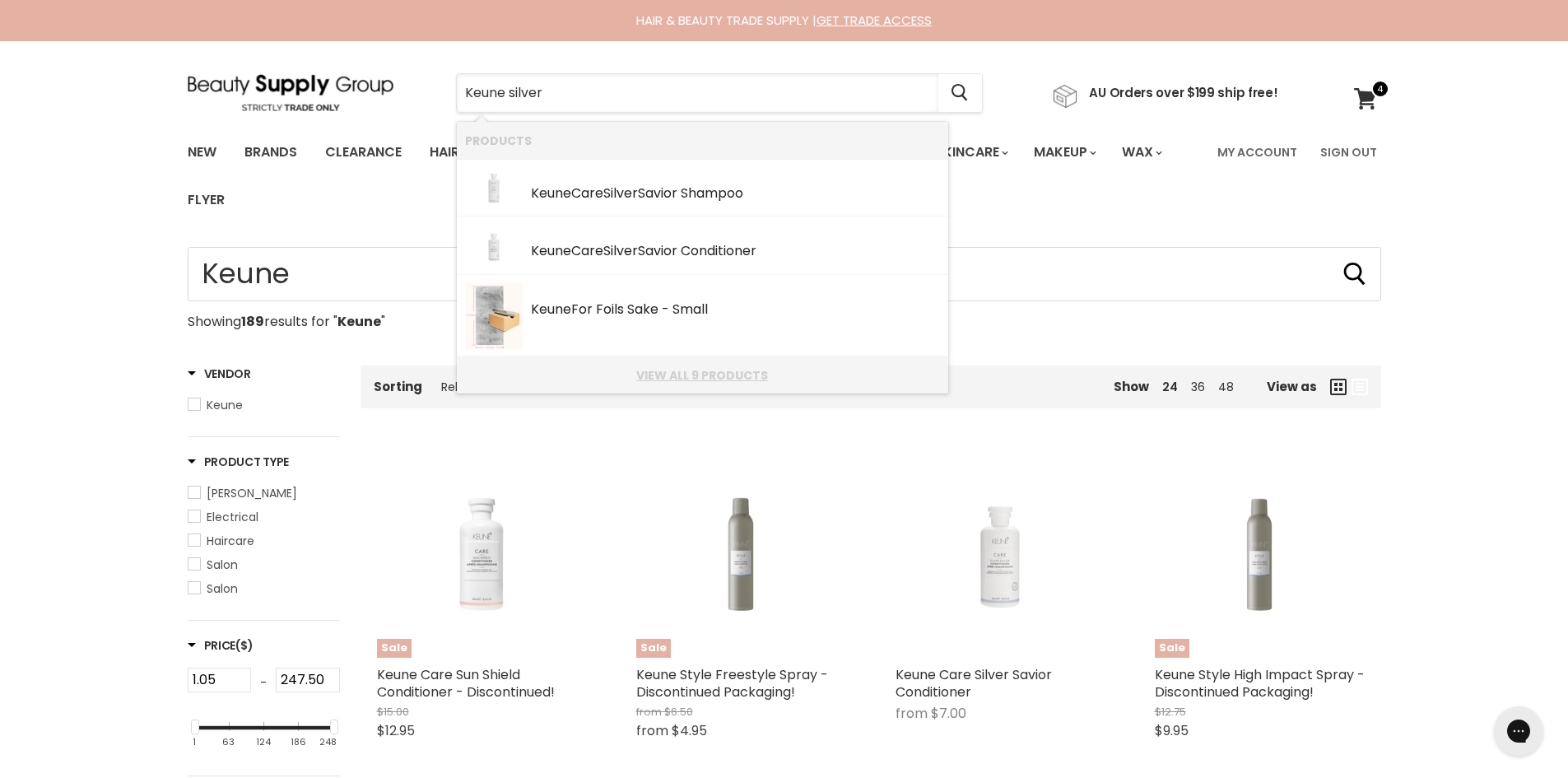
click at [711, 376] on link "View all 9 products" at bounding box center [702, 375] width 475 height 13
